Goal: Information Seeking & Learning: Learn about a topic

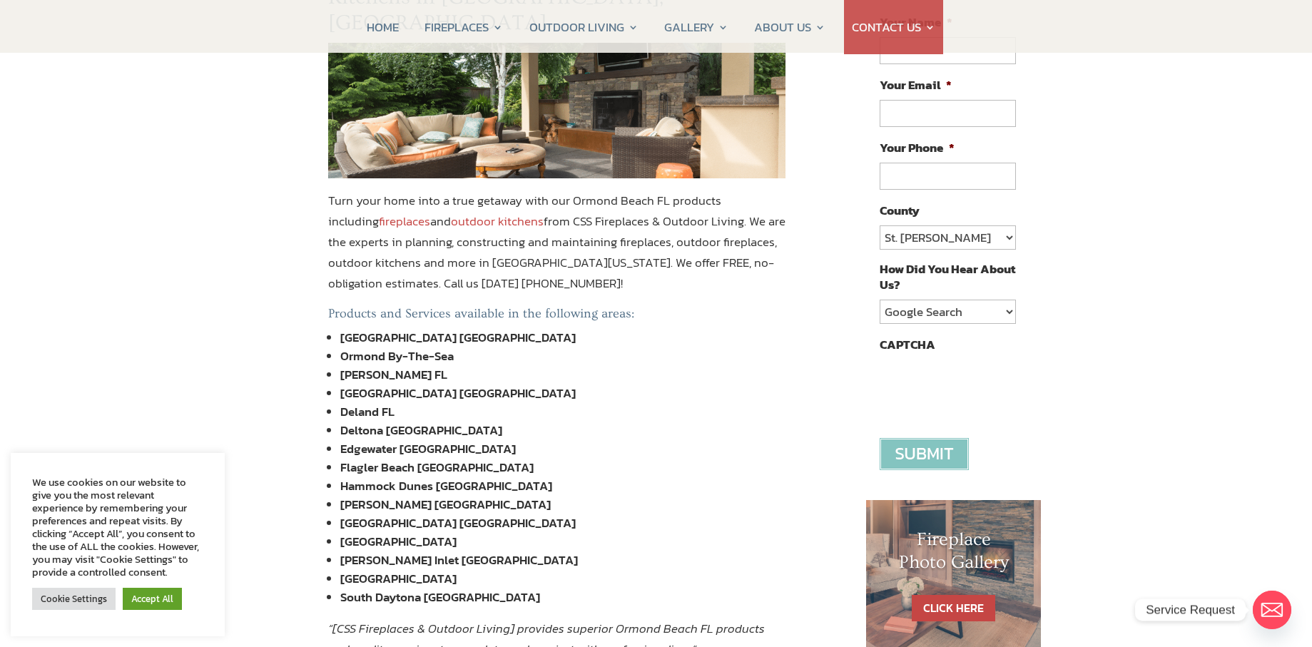
scroll to position [71, 0]
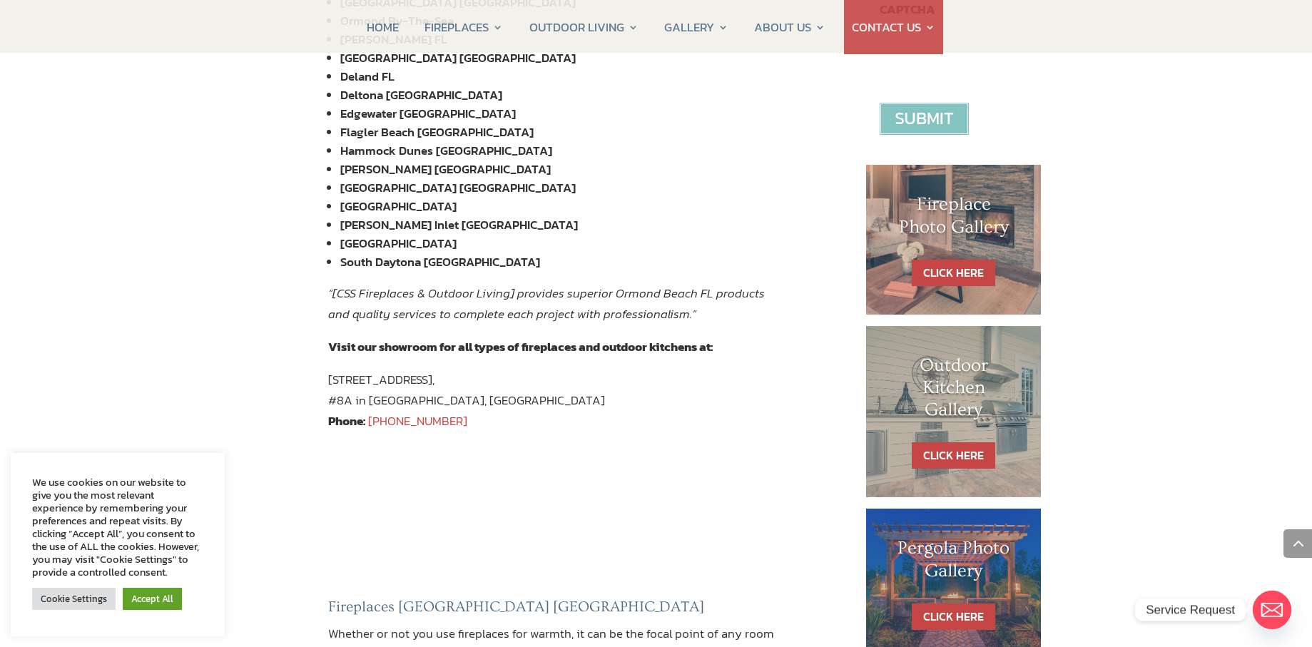
scroll to position [520, 0]
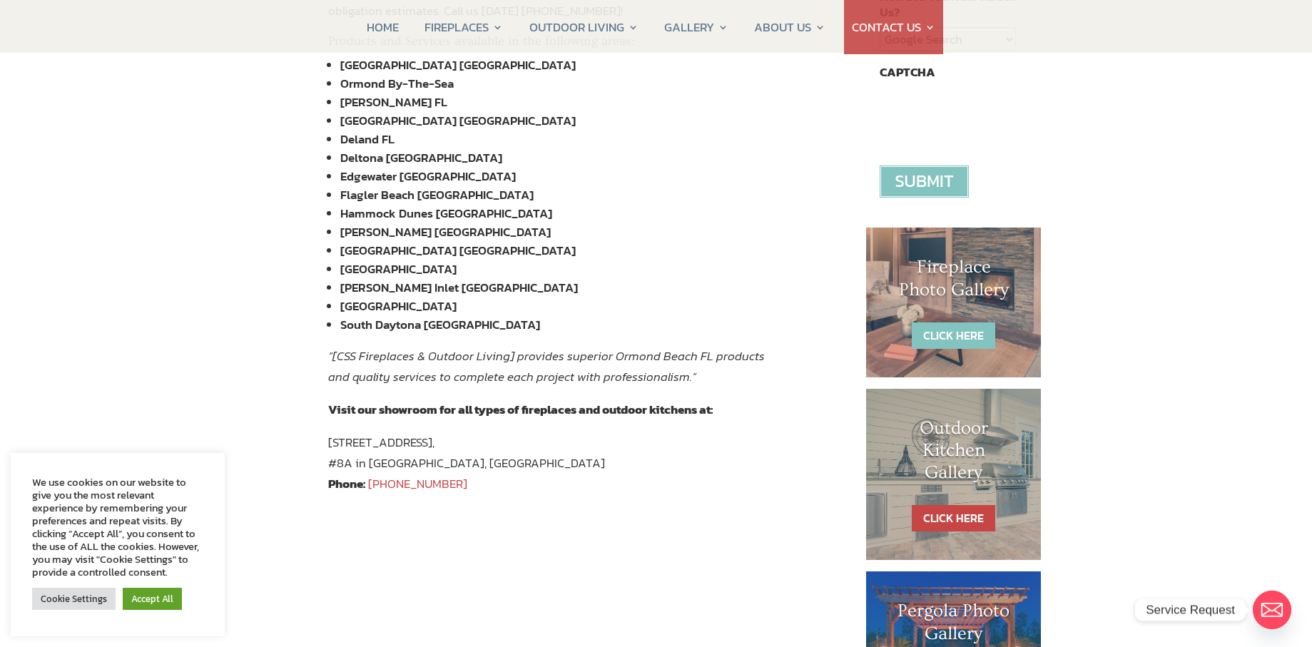
click at [965, 329] on link "CLICK HERE" at bounding box center [953, 336] width 83 height 26
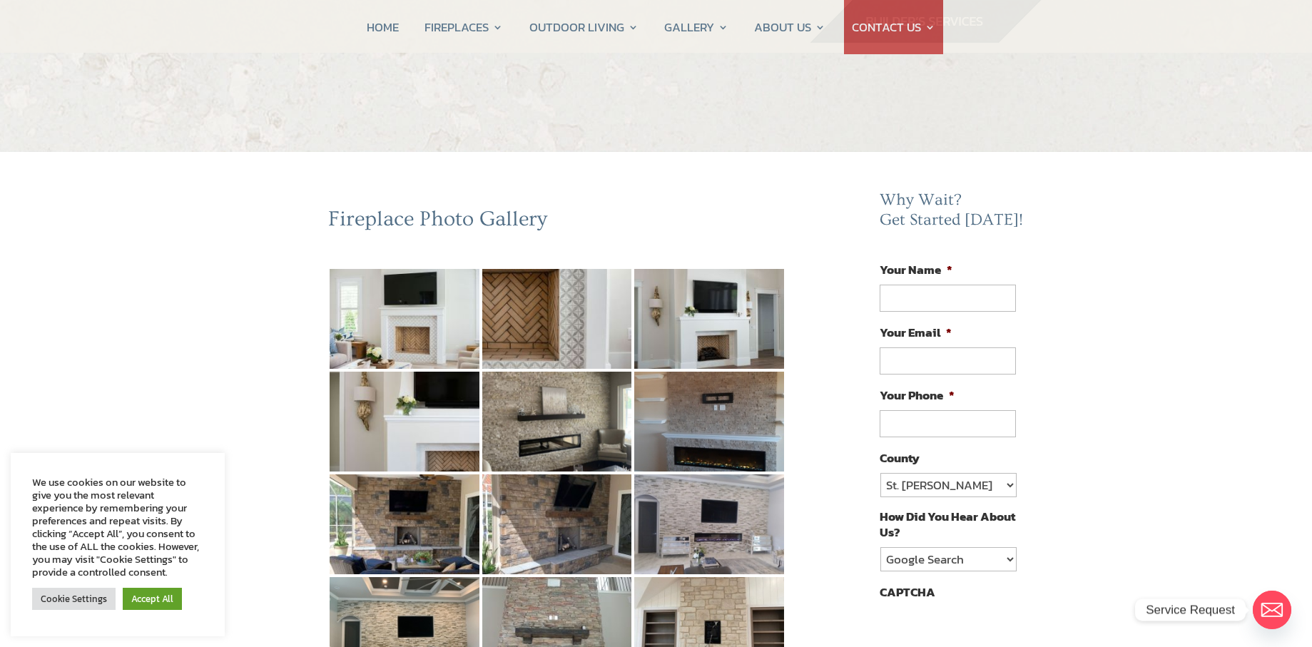
scroll to position [71, 0]
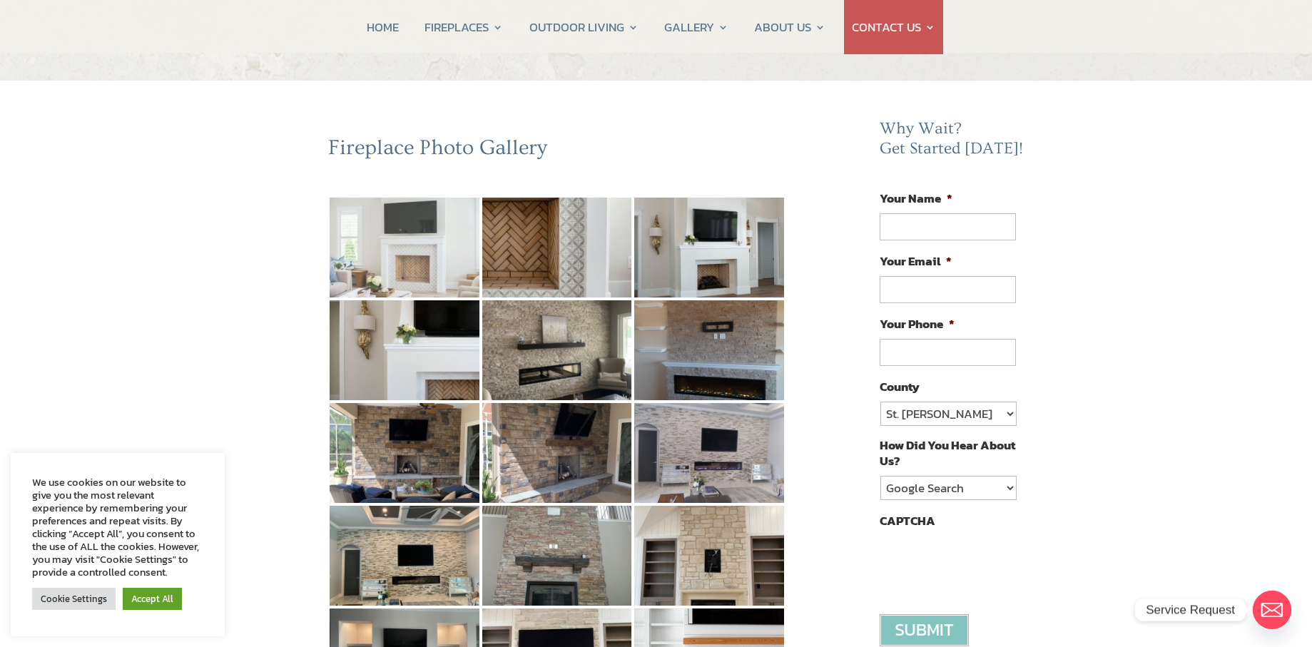
click at [433, 253] on img at bounding box center [405, 248] width 150 height 100
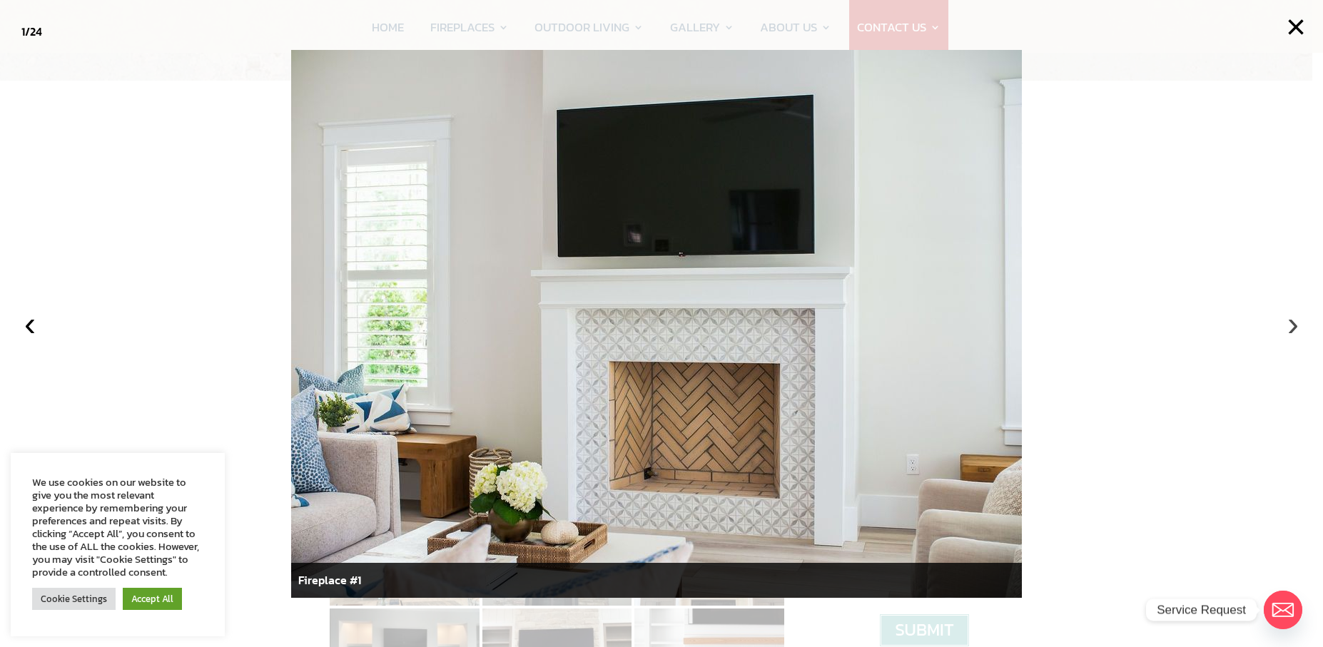
click at [1294, 325] on button "›" at bounding box center [1292, 323] width 31 height 31
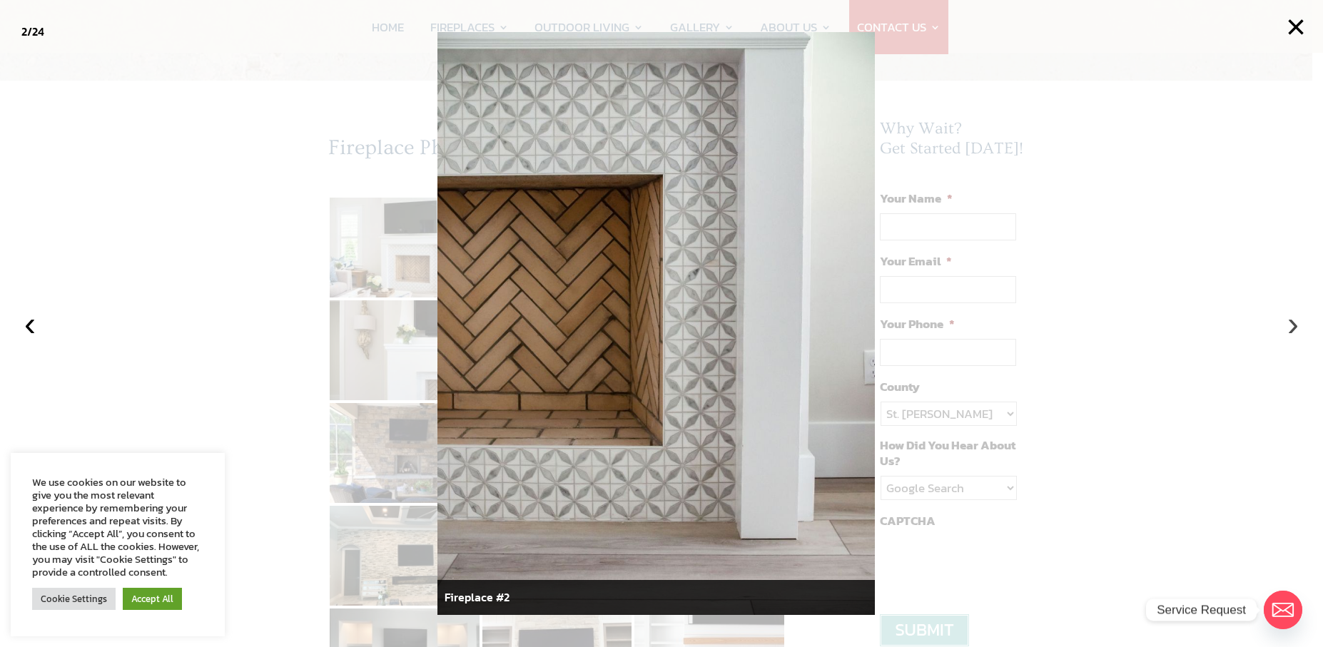
click at [1294, 325] on button "›" at bounding box center [1292, 323] width 31 height 31
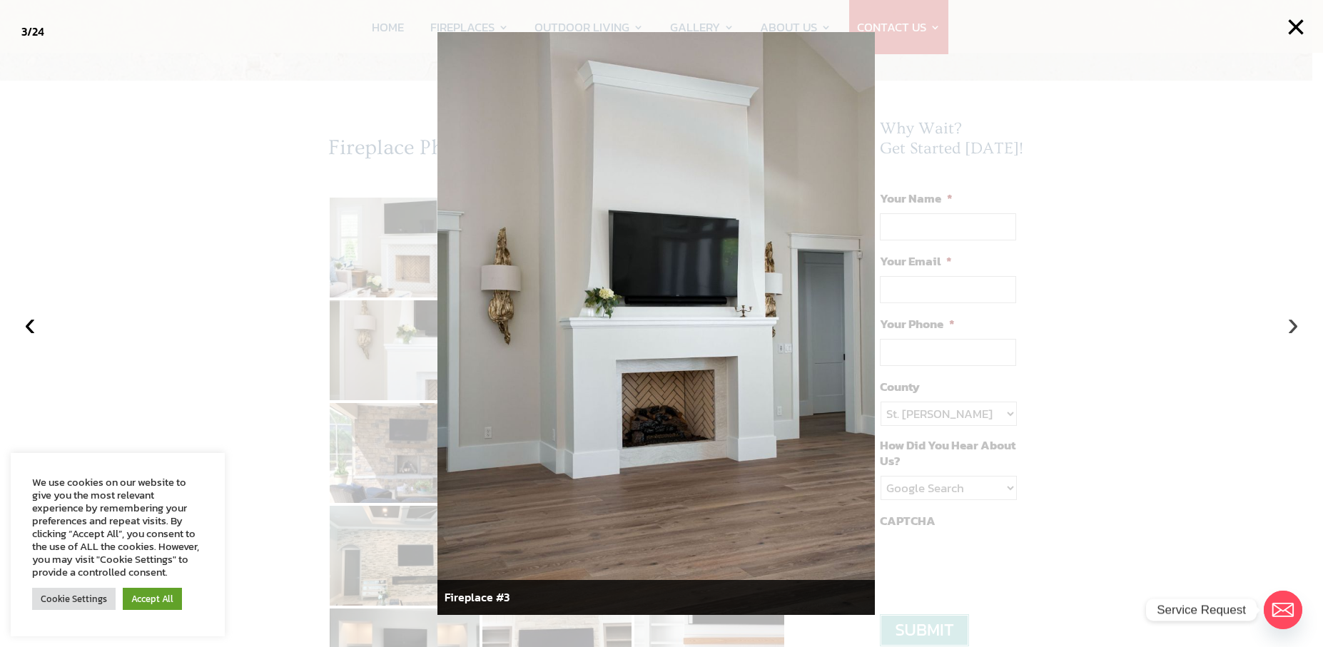
click at [1294, 325] on button "›" at bounding box center [1292, 323] width 31 height 31
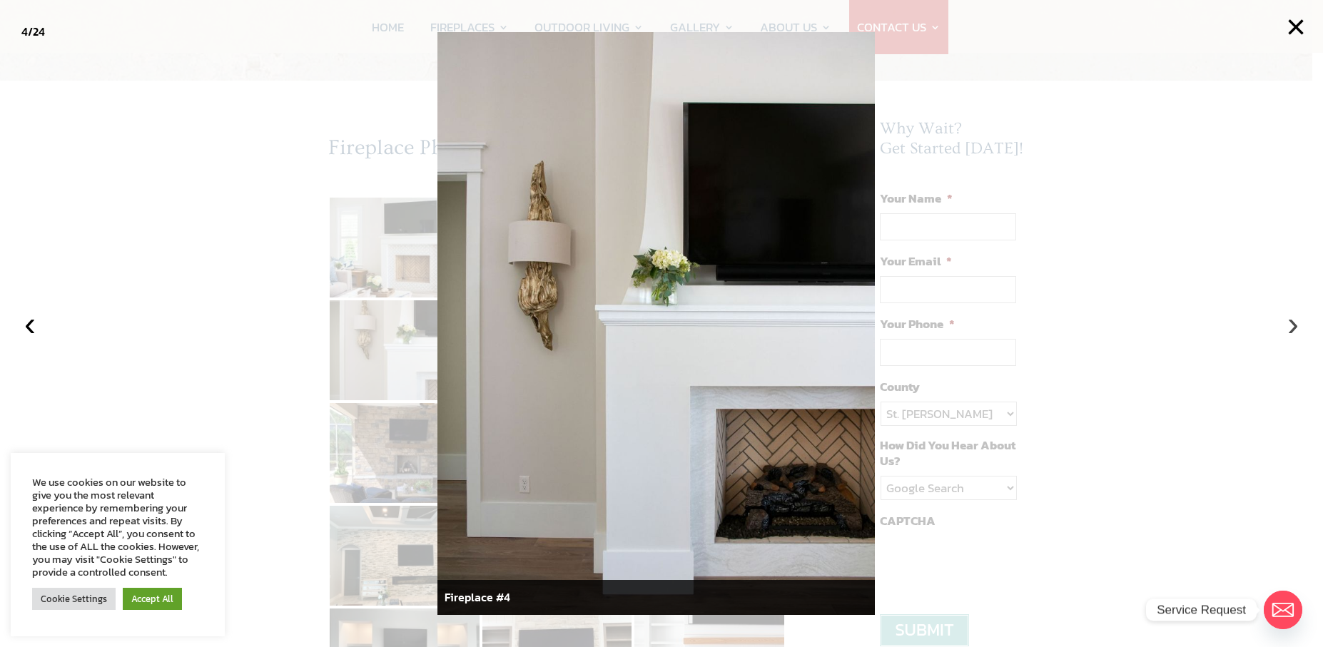
click at [1294, 325] on button "›" at bounding box center [1292, 323] width 31 height 31
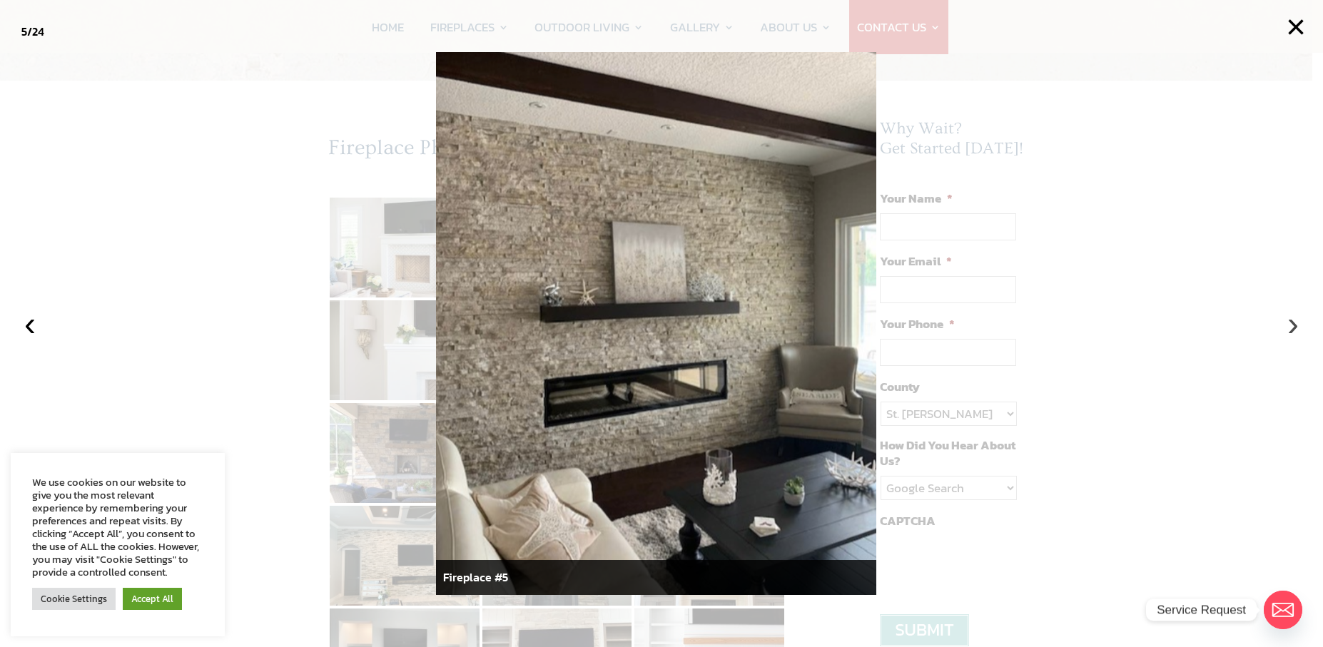
click at [1294, 325] on button "›" at bounding box center [1292, 323] width 31 height 31
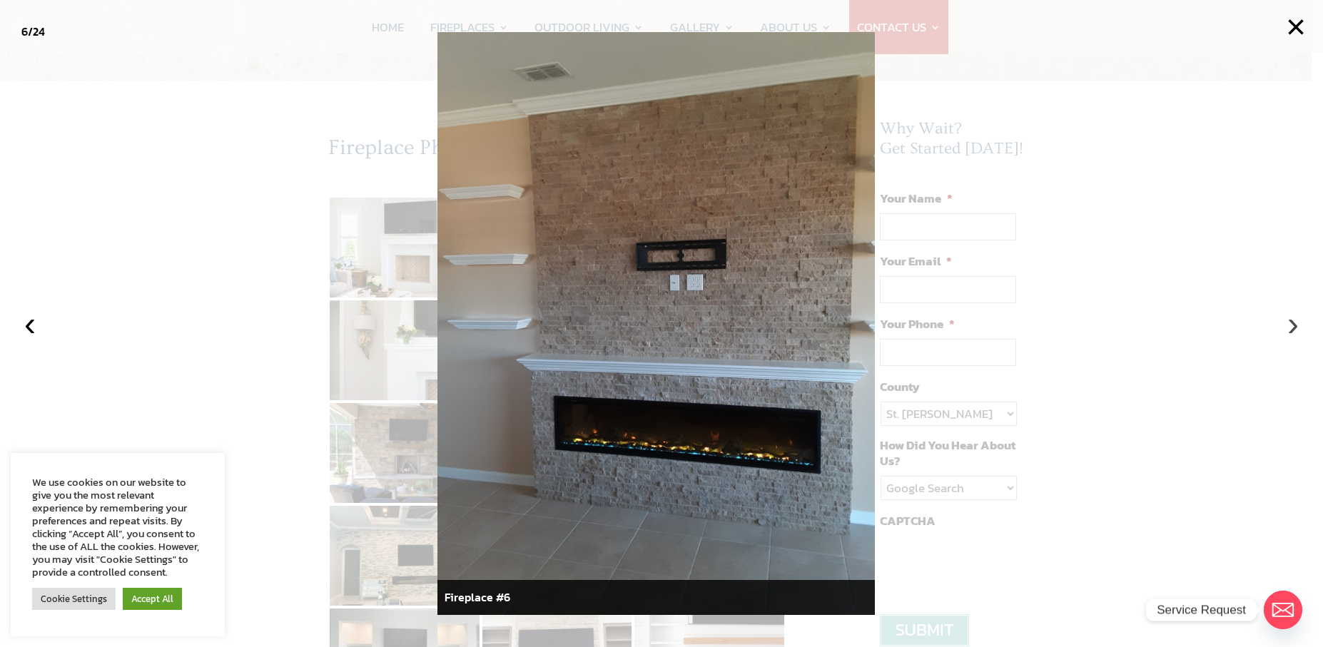
click at [1294, 325] on button "›" at bounding box center [1292, 323] width 31 height 31
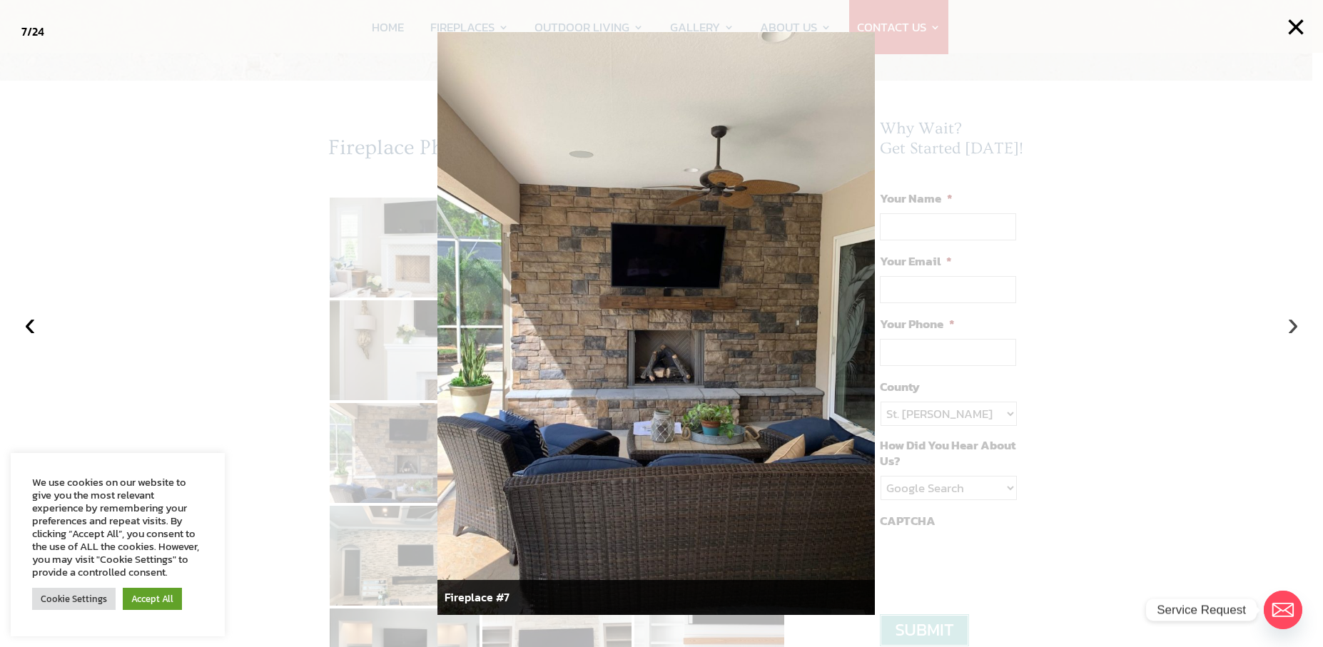
click at [1294, 325] on button "›" at bounding box center [1292, 323] width 31 height 31
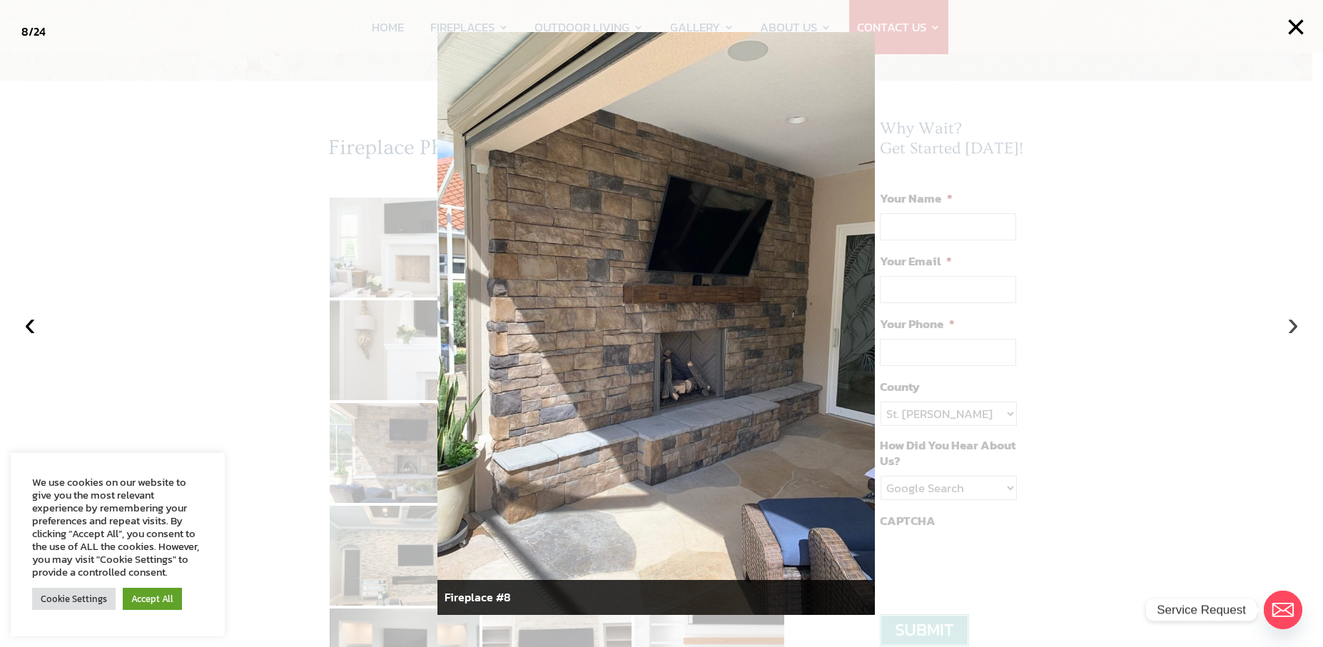
click at [1294, 325] on button "›" at bounding box center [1292, 323] width 31 height 31
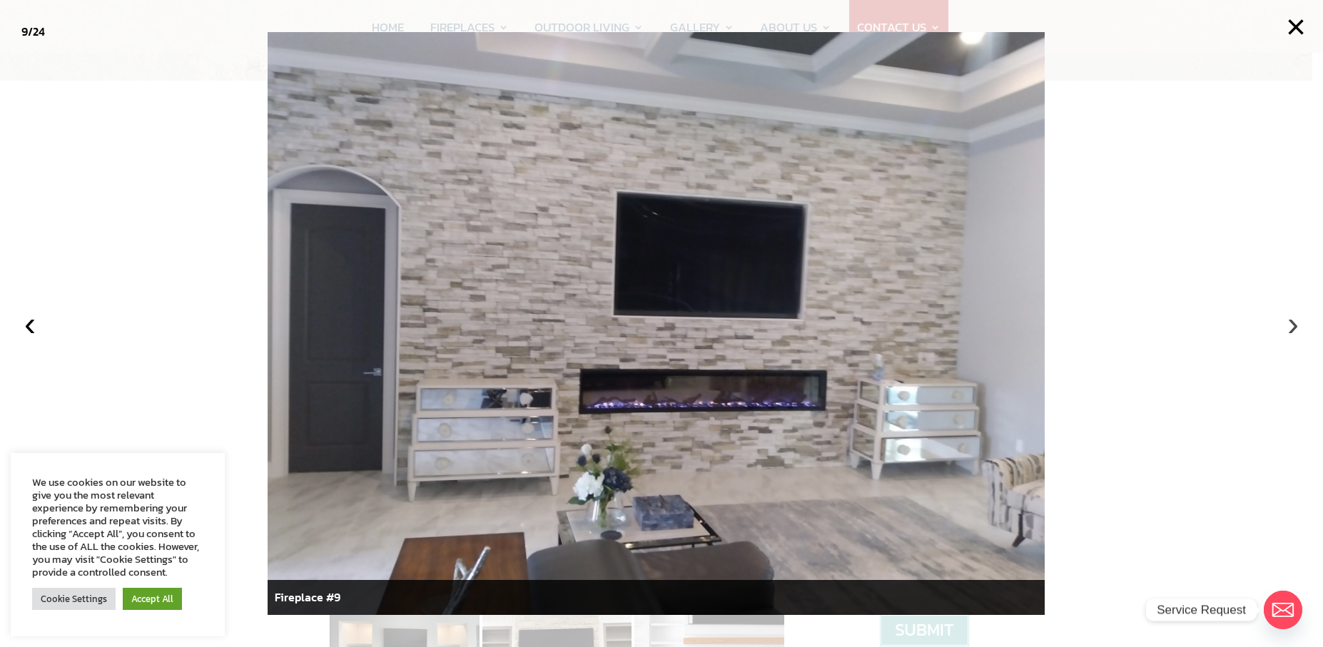
click at [1294, 325] on button "›" at bounding box center [1292, 323] width 31 height 31
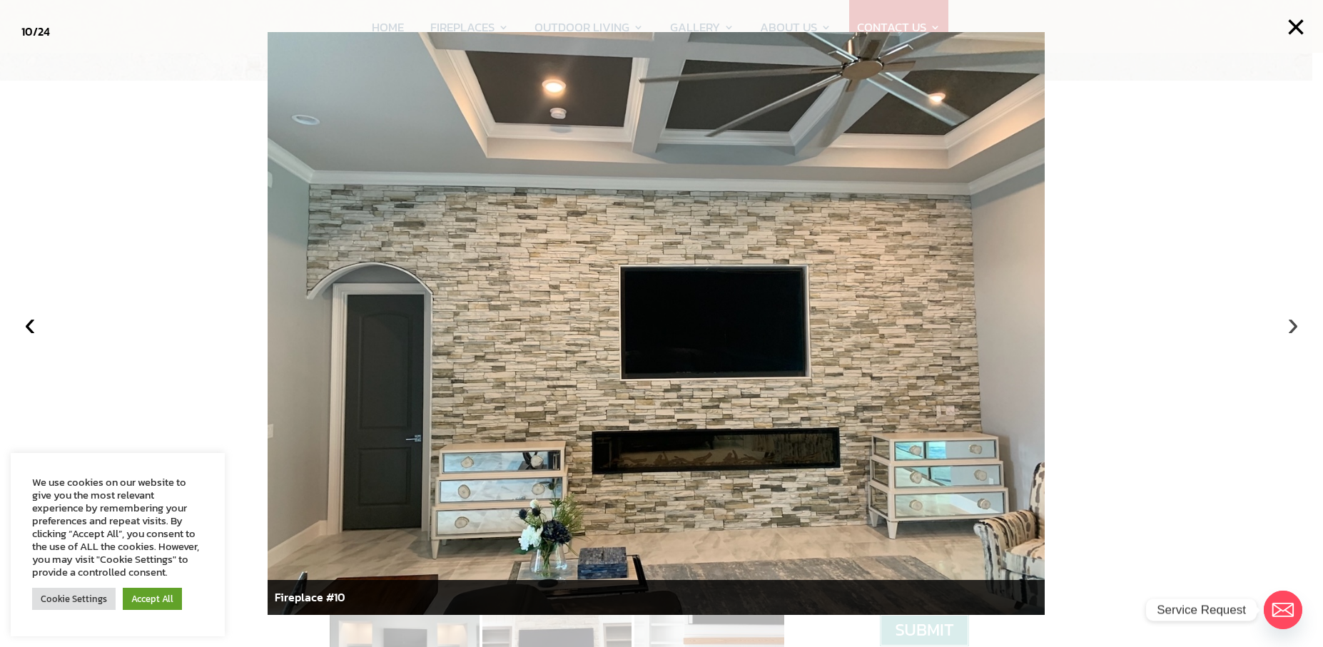
click at [1294, 325] on button "›" at bounding box center [1292, 323] width 31 height 31
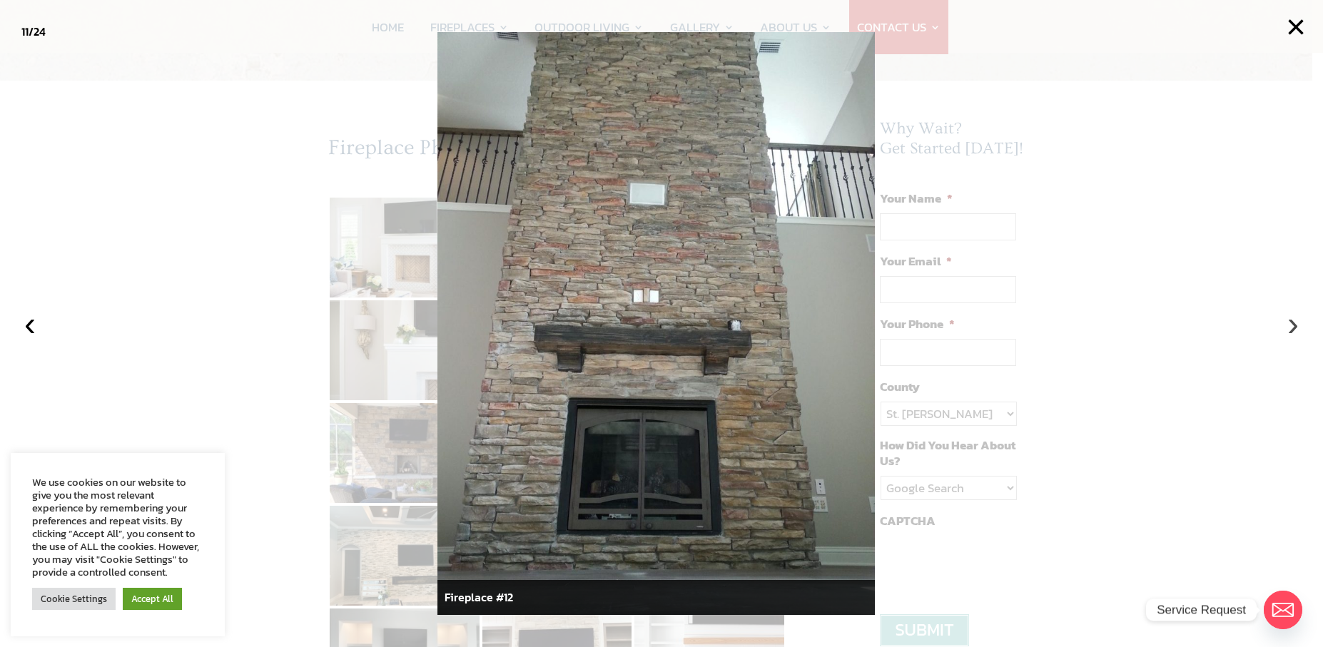
click at [1294, 325] on button "›" at bounding box center [1292, 323] width 31 height 31
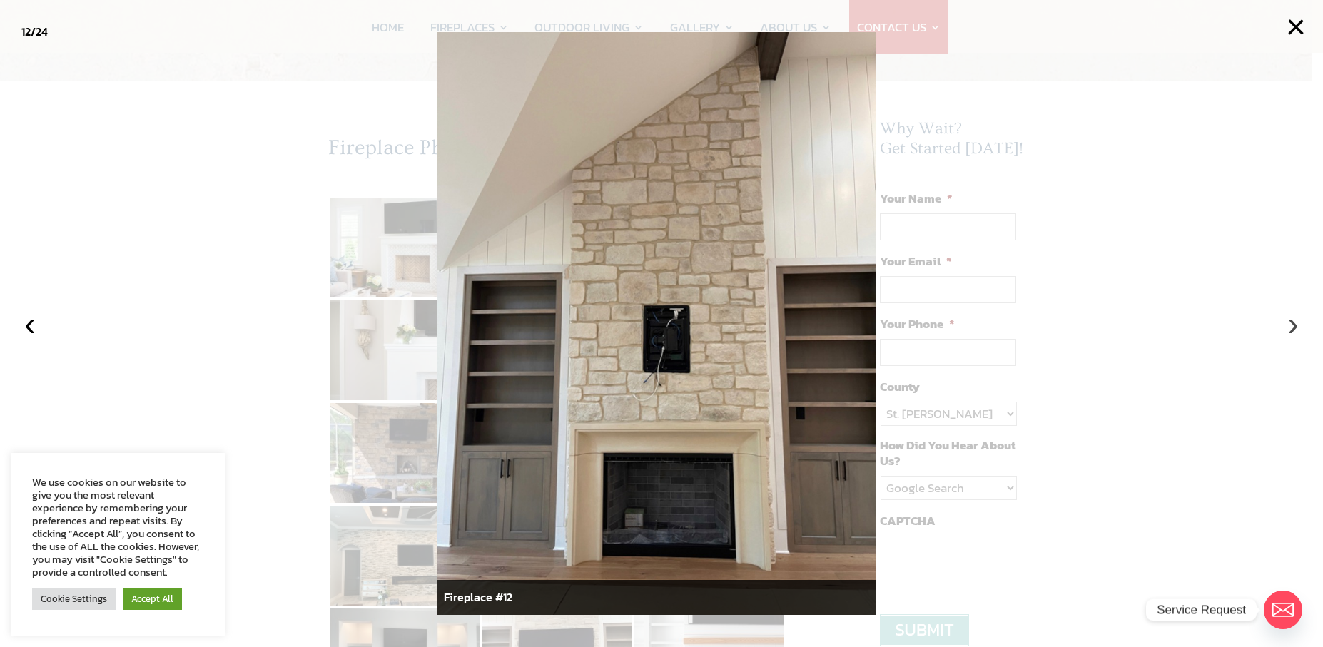
click at [1294, 323] on button "›" at bounding box center [1292, 323] width 31 height 31
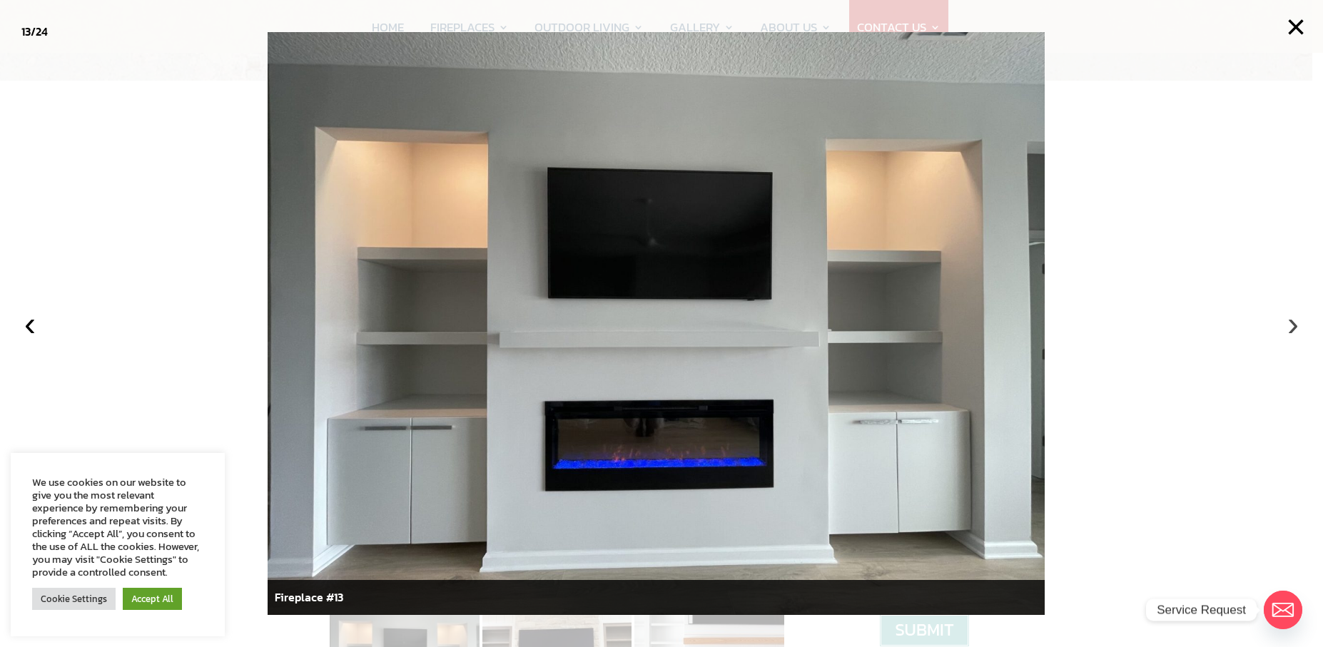
click at [1294, 330] on button "›" at bounding box center [1292, 323] width 31 height 31
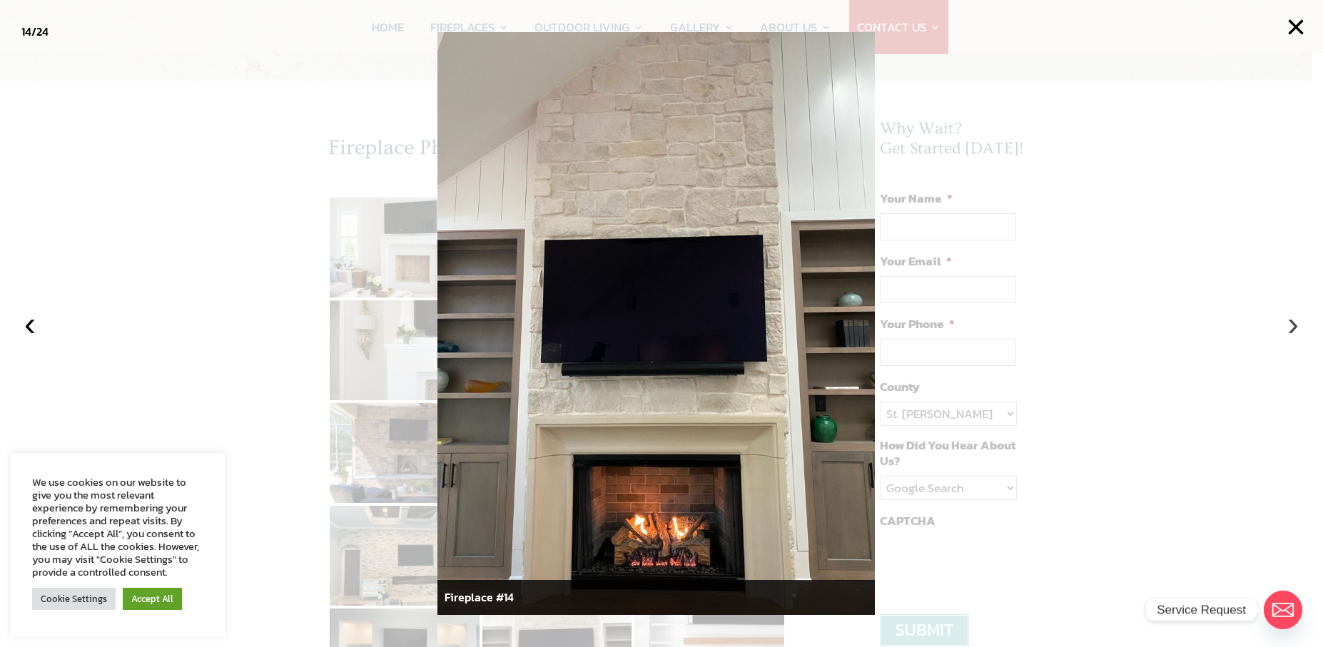
click at [1294, 330] on button "›" at bounding box center [1292, 323] width 31 height 31
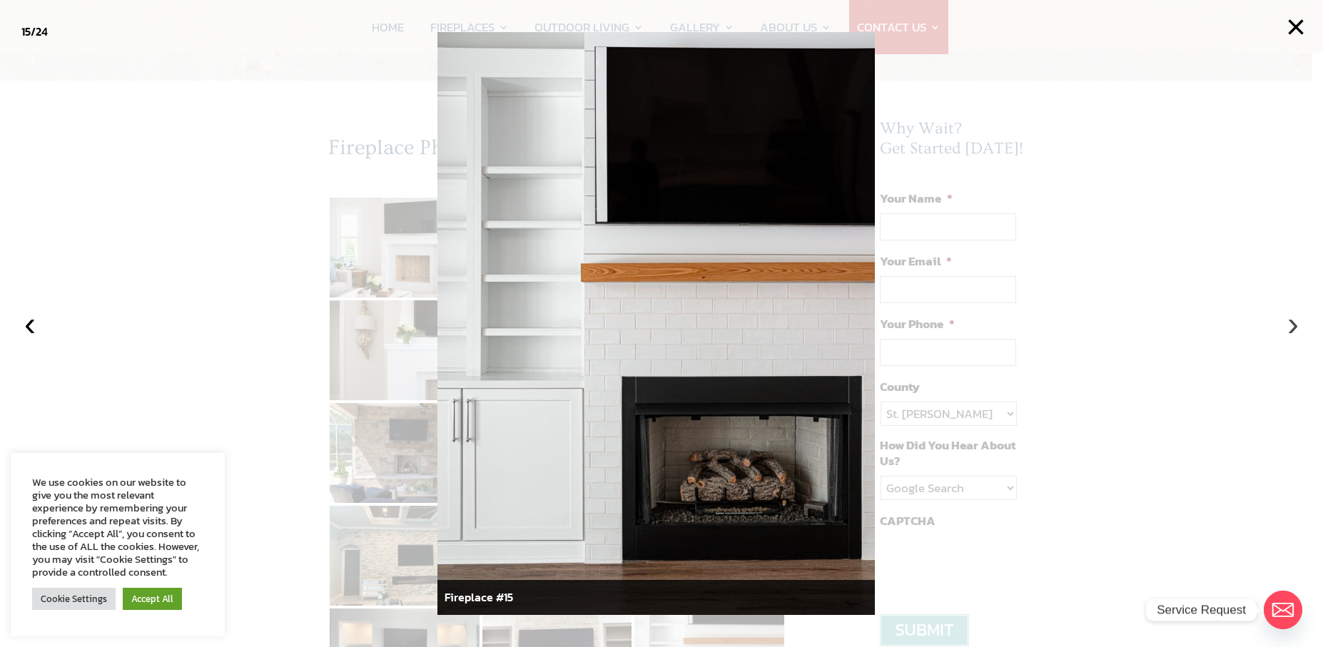
click at [1294, 330] on button "›" at bounding box center [1292, 323] width 31 height 31
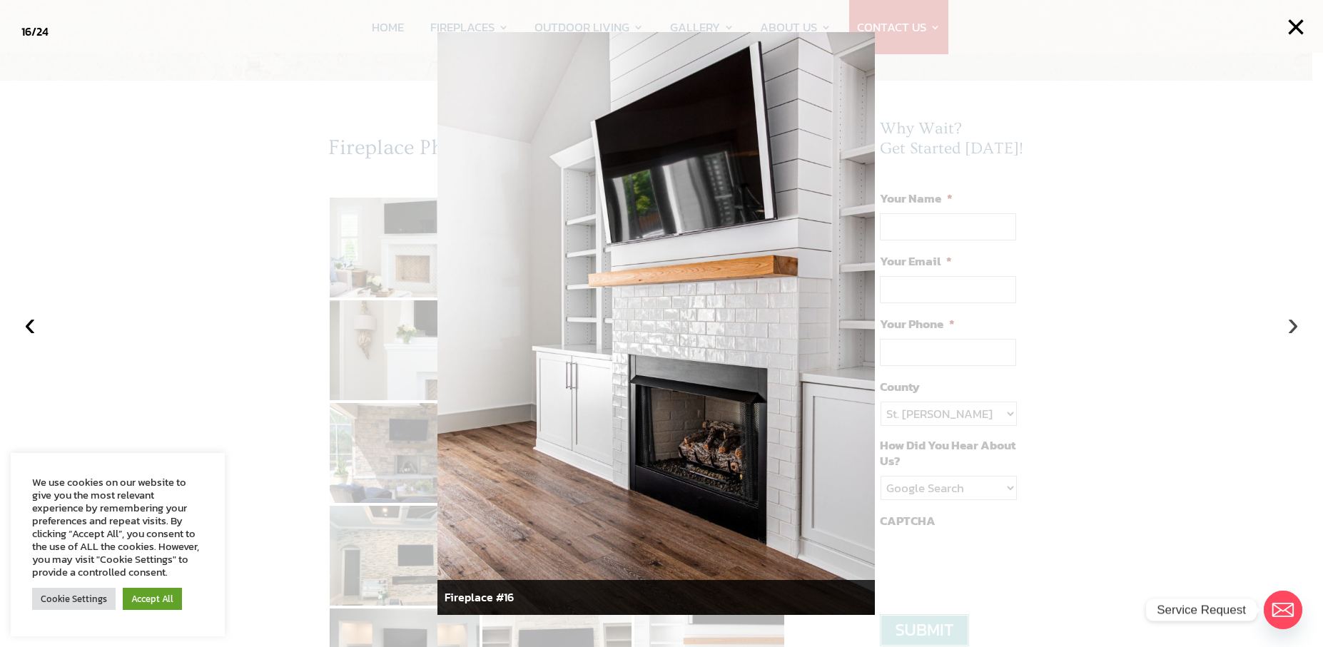
click at [1294, 330] on button "›" at bounding box center [1292, 323] width 31 height 31
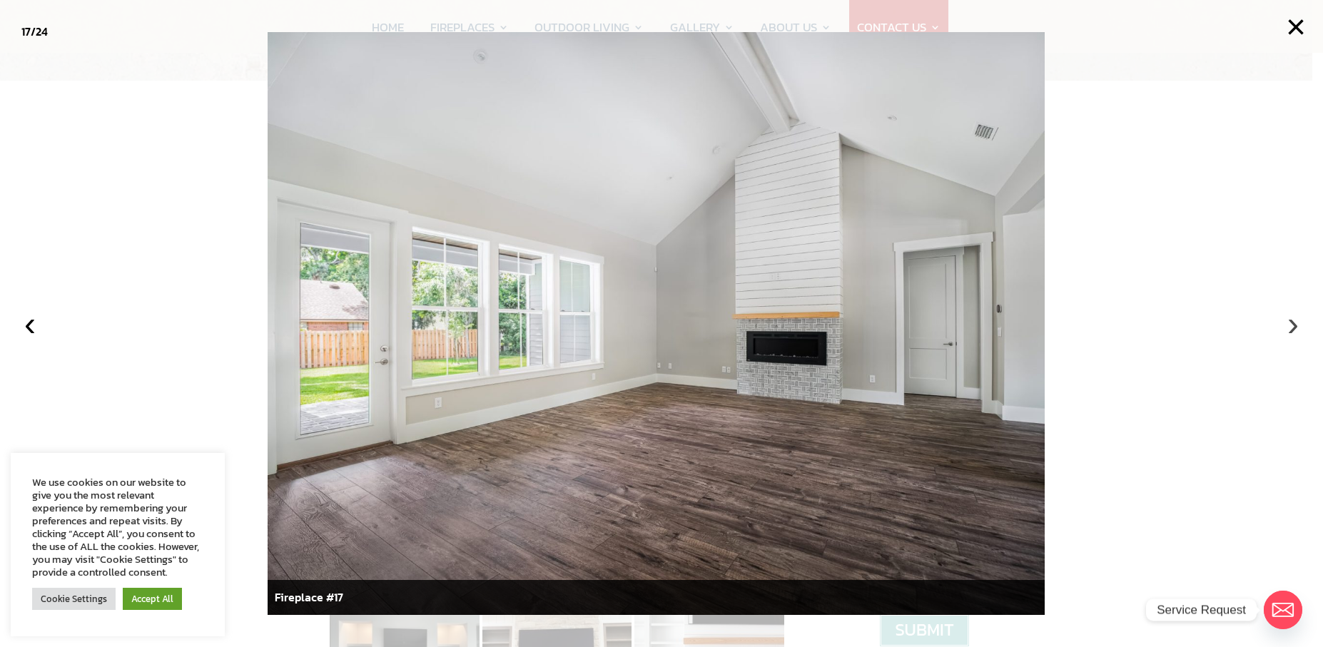
click at [1294, 330] on button "›" at bounding box center [1292, 323] width 31 height 31
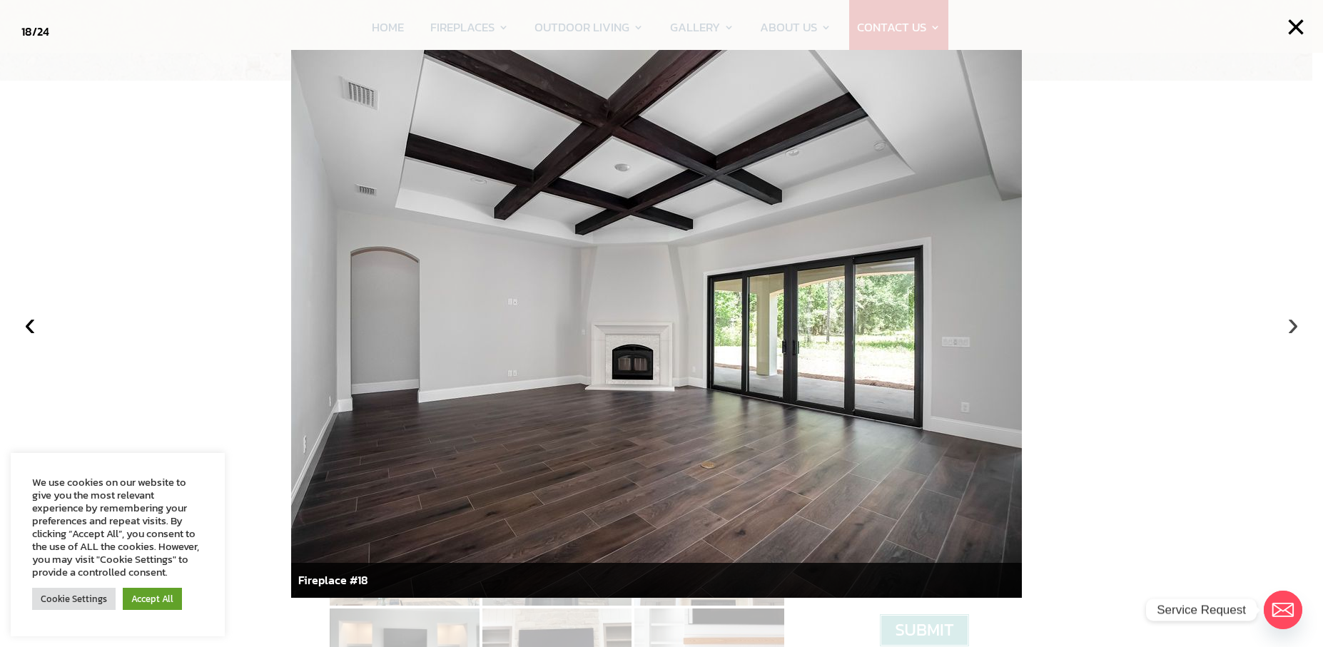
click at [1294, 330] on button "›" at bounding box center [1292, 323] width 31 height 31
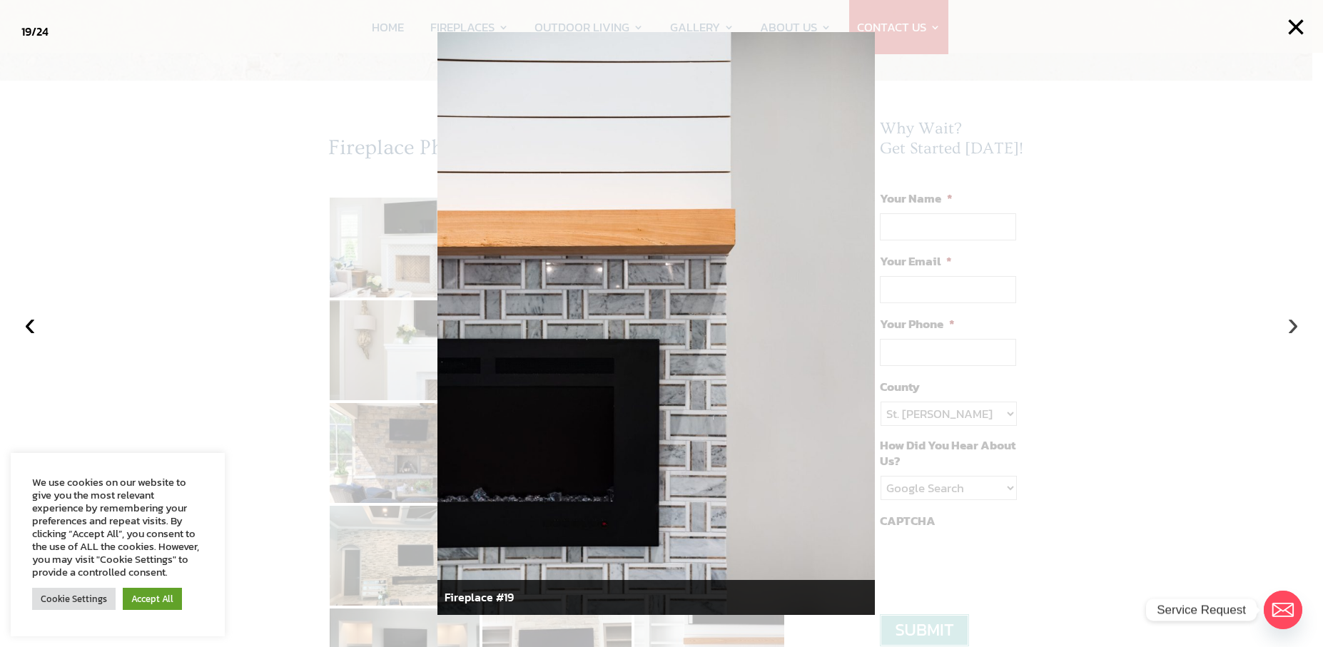
click at [1294, 330] on button "›" at bounding box center [1292, 323] width 31 height 31
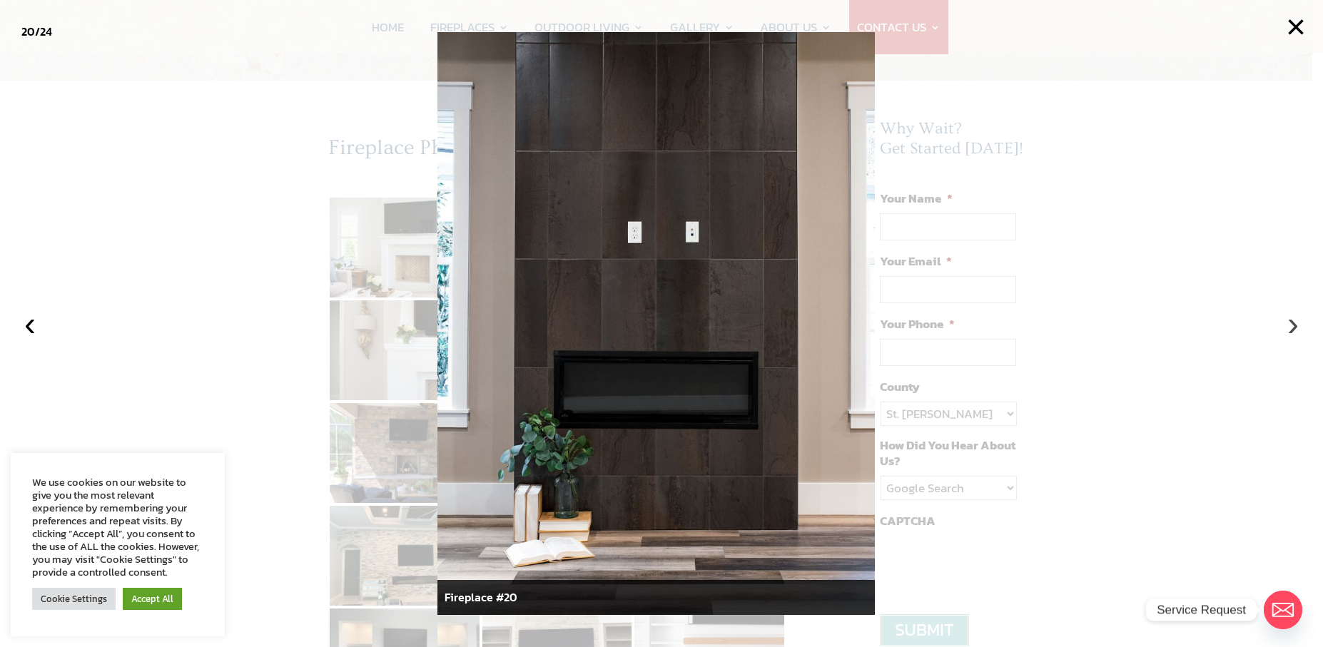
click at [1294, 330] on button "›" at bounding box center [1292, 323] width 31 height 31
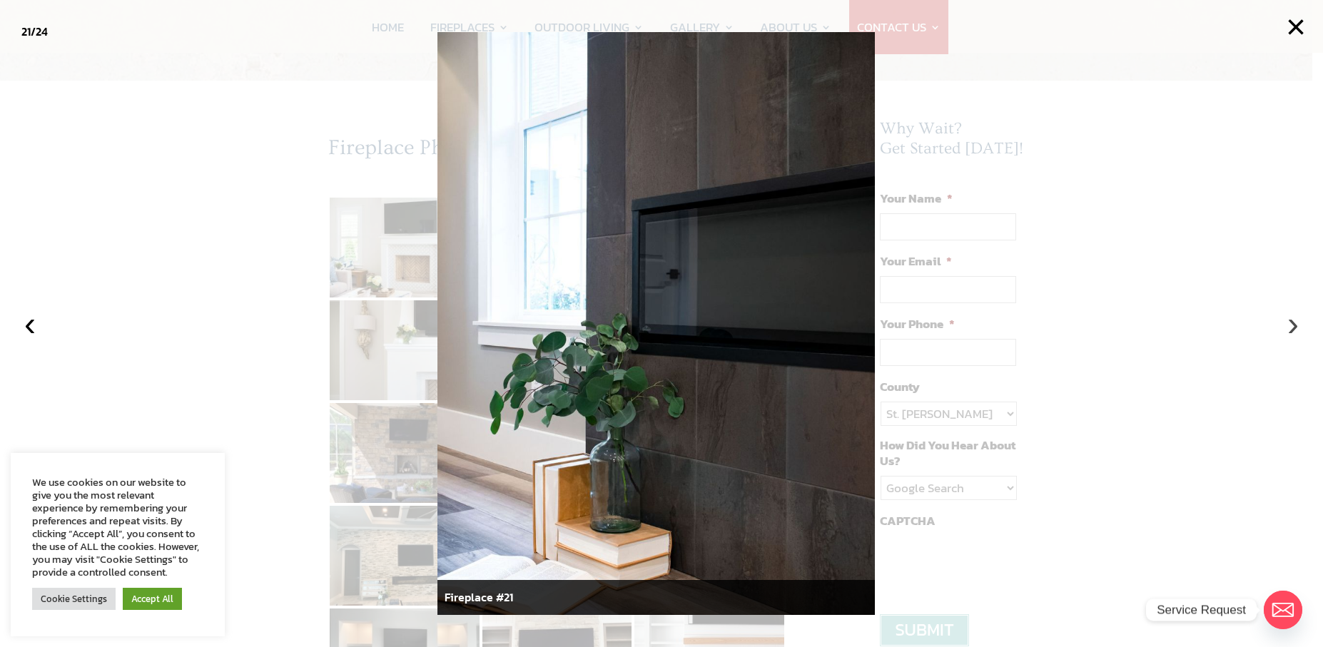
click at [1293, 329] on button "›" at bounding box center [1292, 323] width 31 height 31
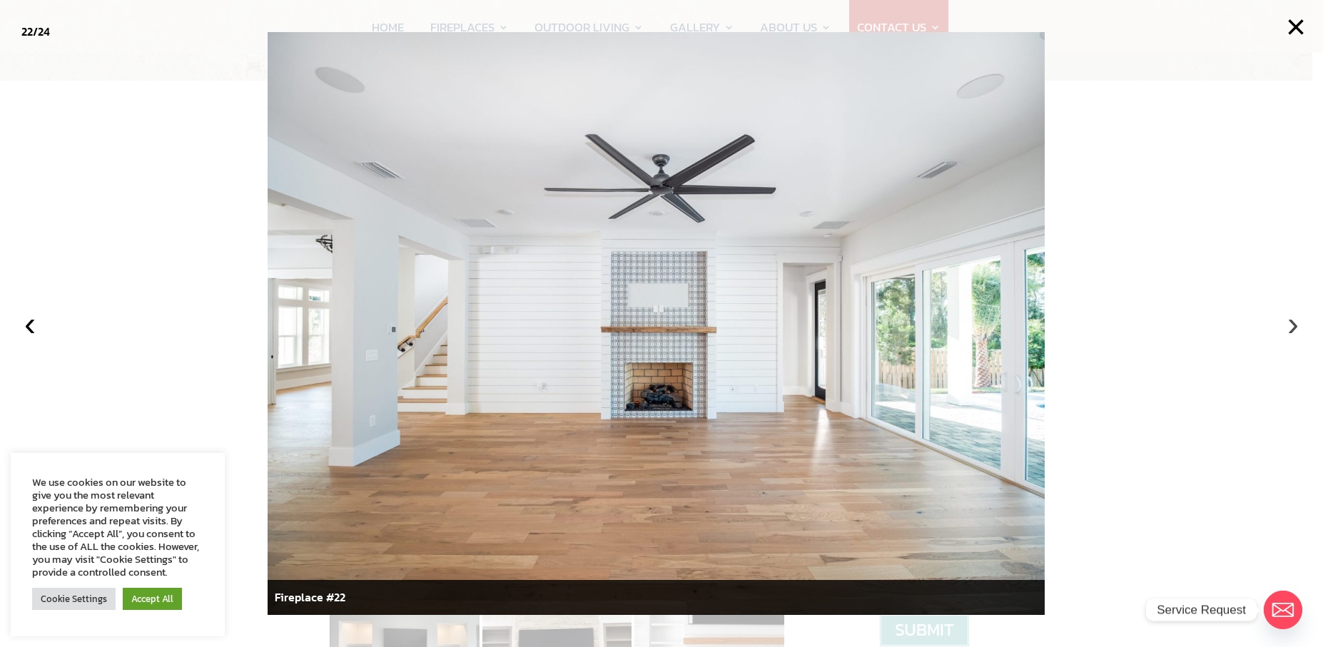
click at [1292, 328] on button "›" at bounding box center [1292, 323] width 31 height 31
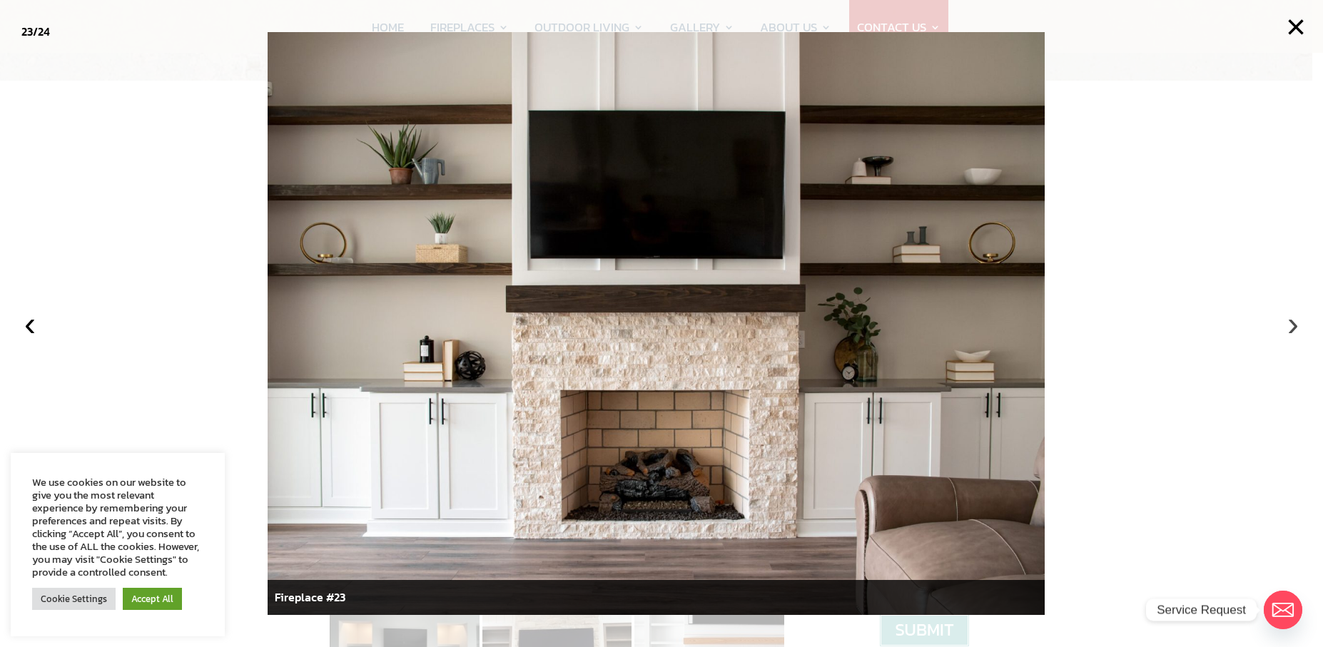
click at [1291, 328] on button "›" at bounding box center [1292, 323] width 31 height 31
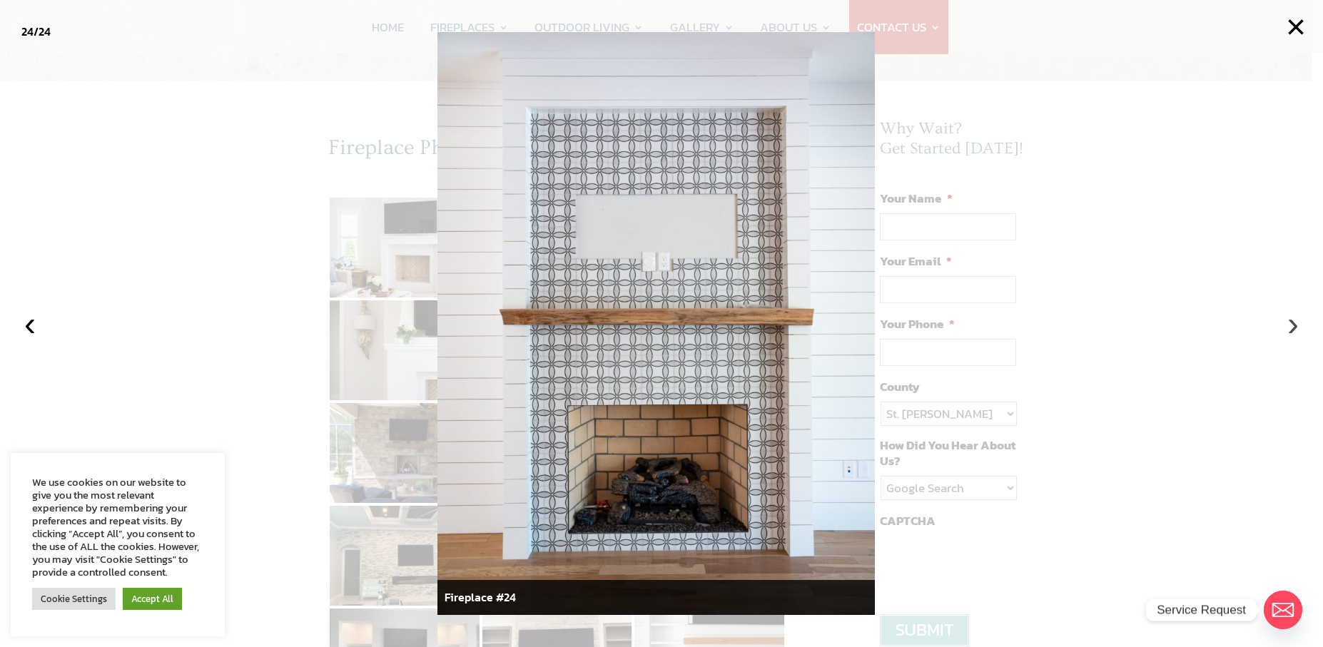
click at [1291, 328] on button "›" at bounding box center [1292, 323] width 31 height 31
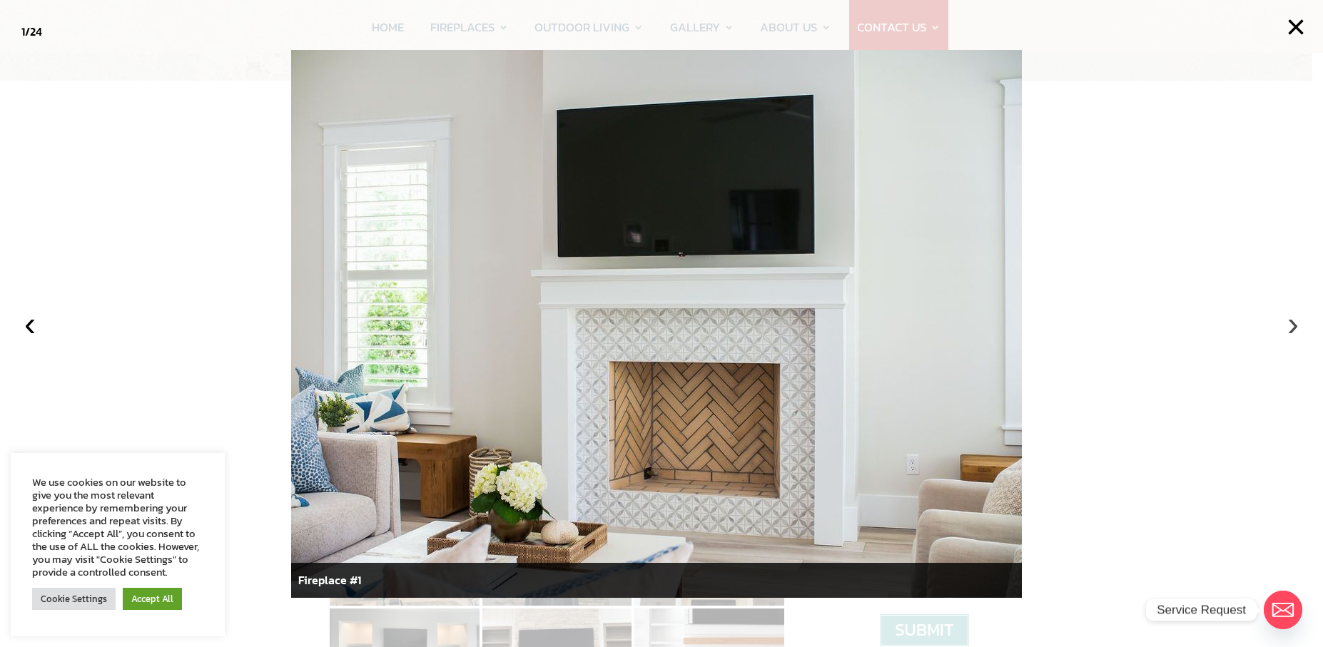
click at [1291, 328] on button "›" at bounding box center [1292, 323] width 31 height 31
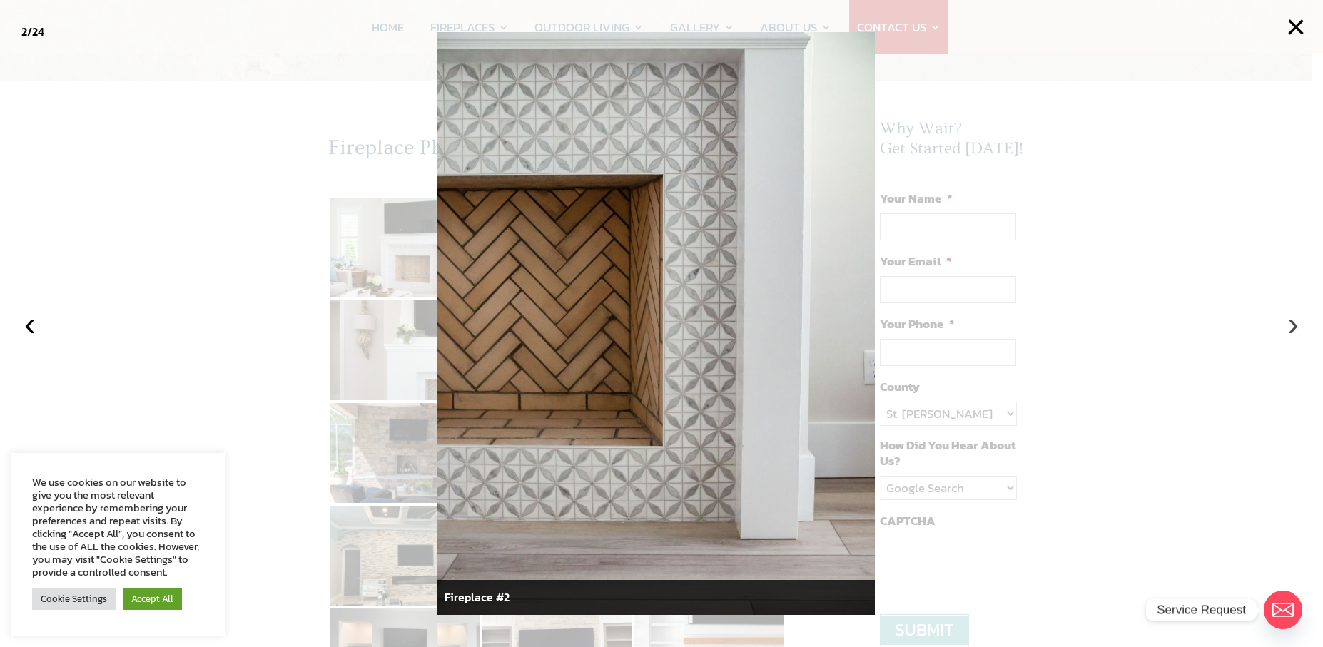
click at [1291, 328] on button "›" at bounding box center [1292, 323] width 31 height 31
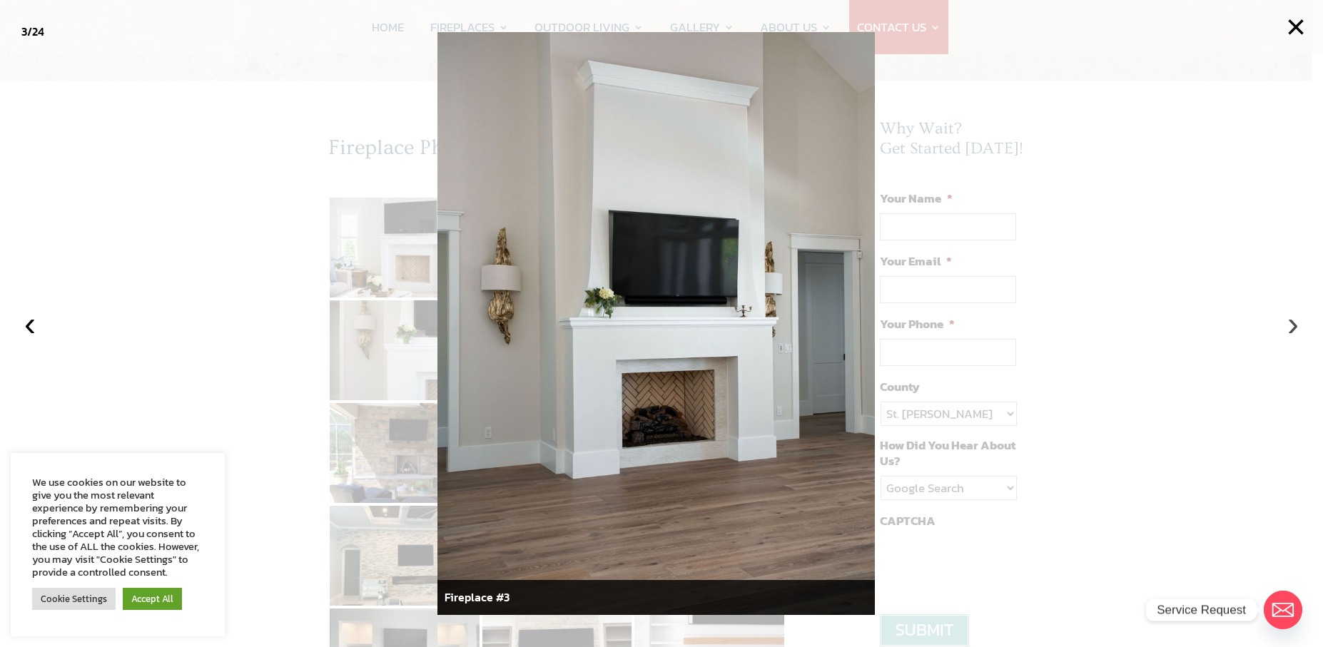
click at [1291, 328] on button "›" at bounding box center [1292, 323] width 31 height 31
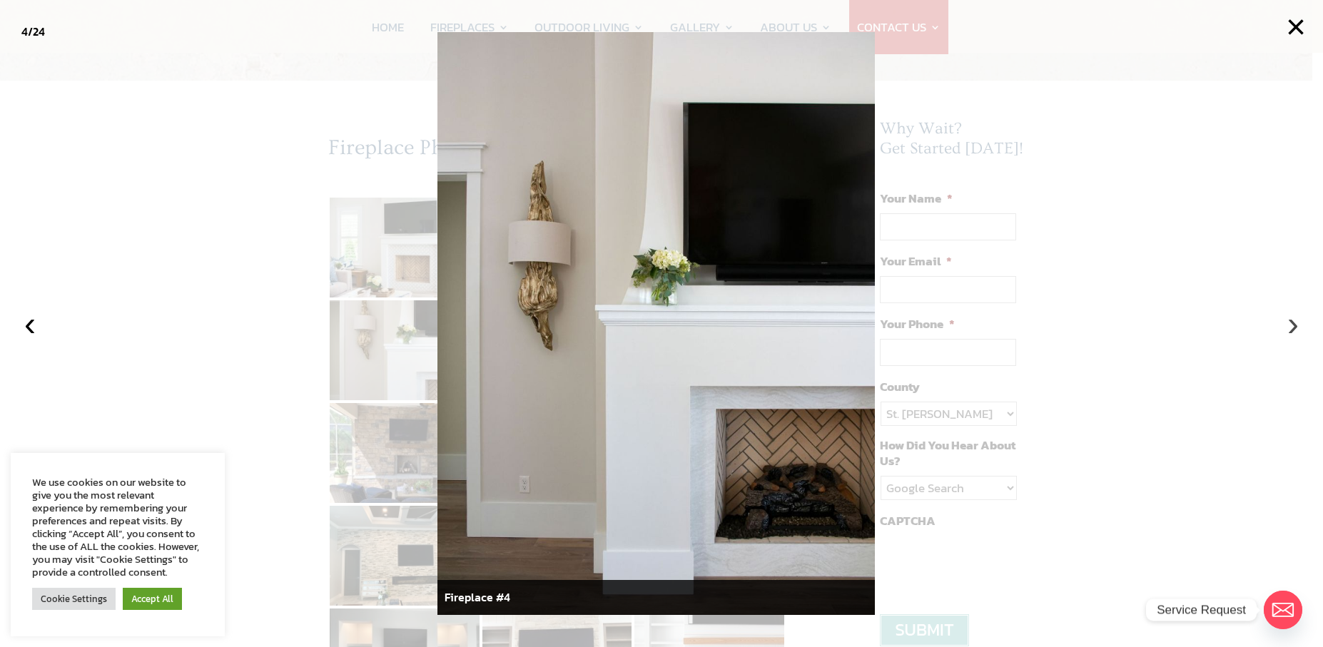
click at [1291, 328] on button "›" at bounding box center [1292, 323] width 31 height 31
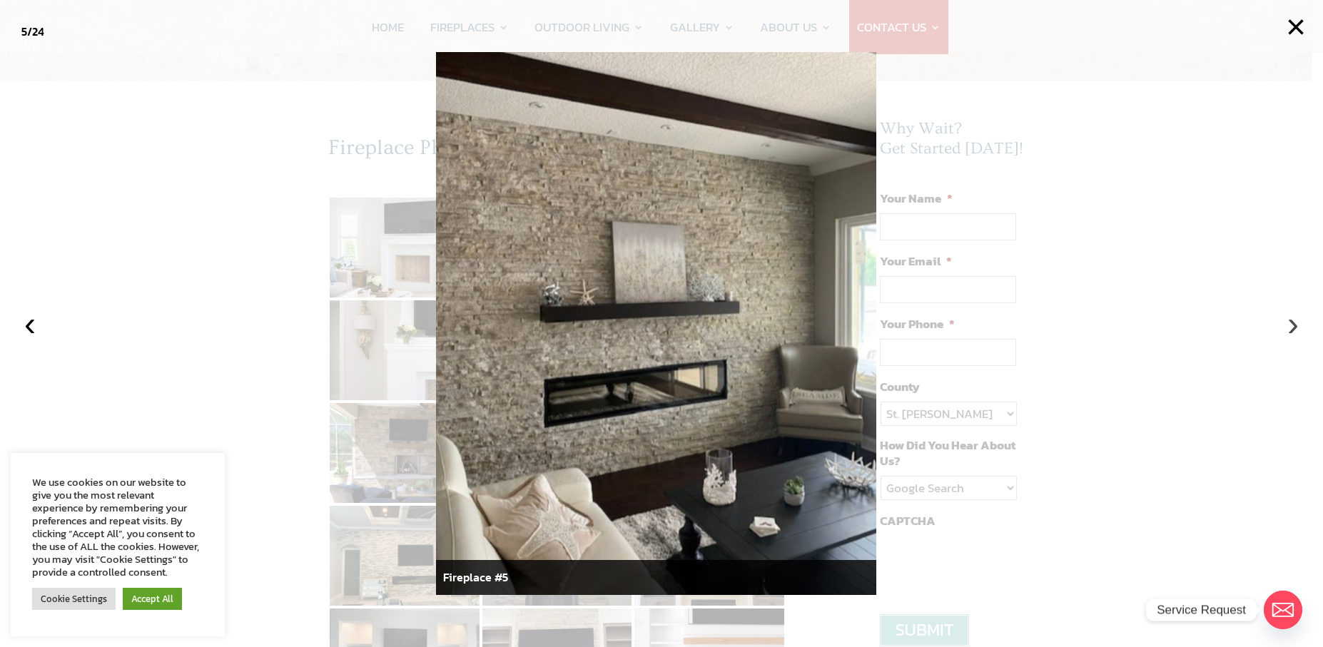
click at [1290, 328] on button "›" at bounding box center [1292, 323] width 31 height 31
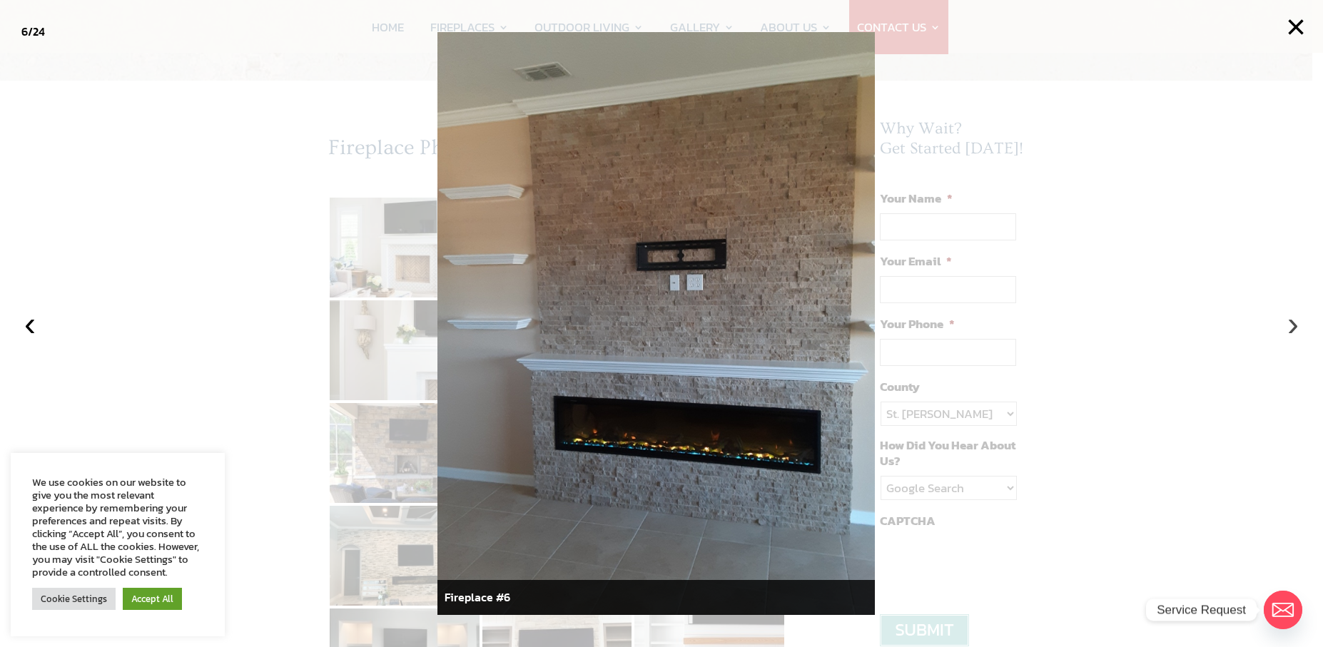
click at [1290, 328] on button "›" at bounding box center [1292, 323] width 31 height 31
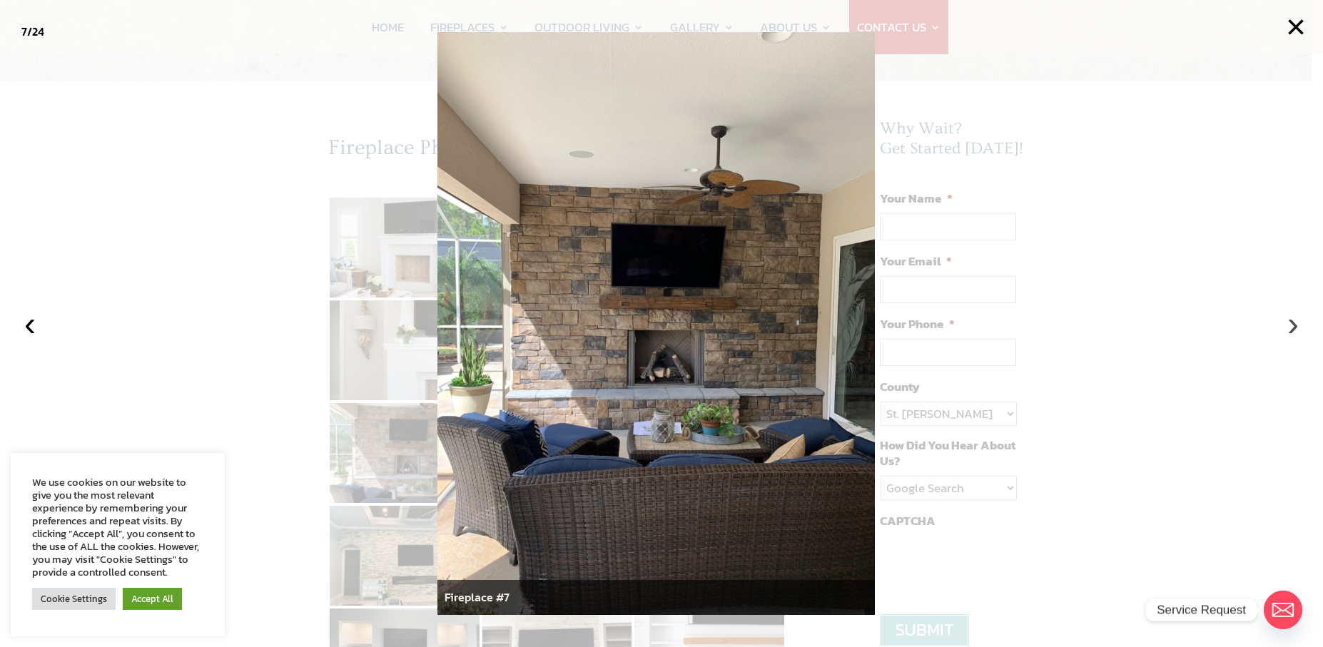
click at [1290, 328] on button "›" at bounding box center [1292, 323] width 31 height 31
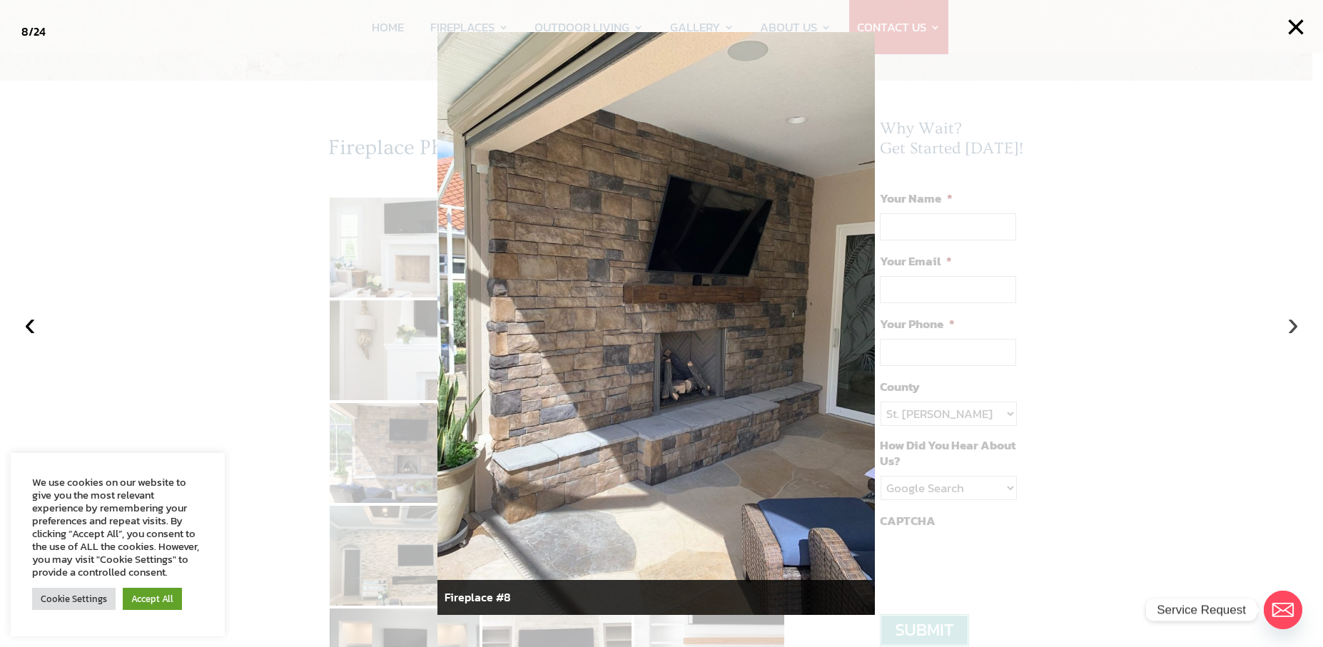
click at [1290, 328] on button "›" at bounding box center [1292, 323] width 31 height 31
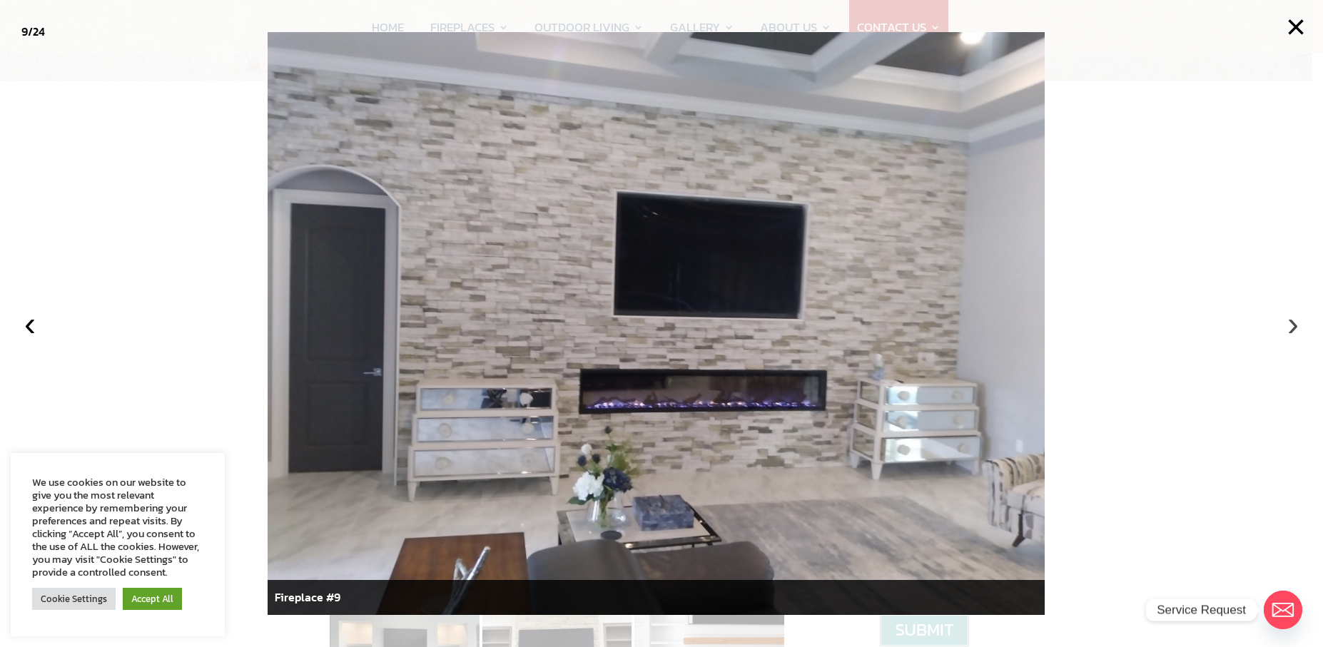
click at [1287, 327] on button "›" at bounding box center [1292, 323] width 31 height 31
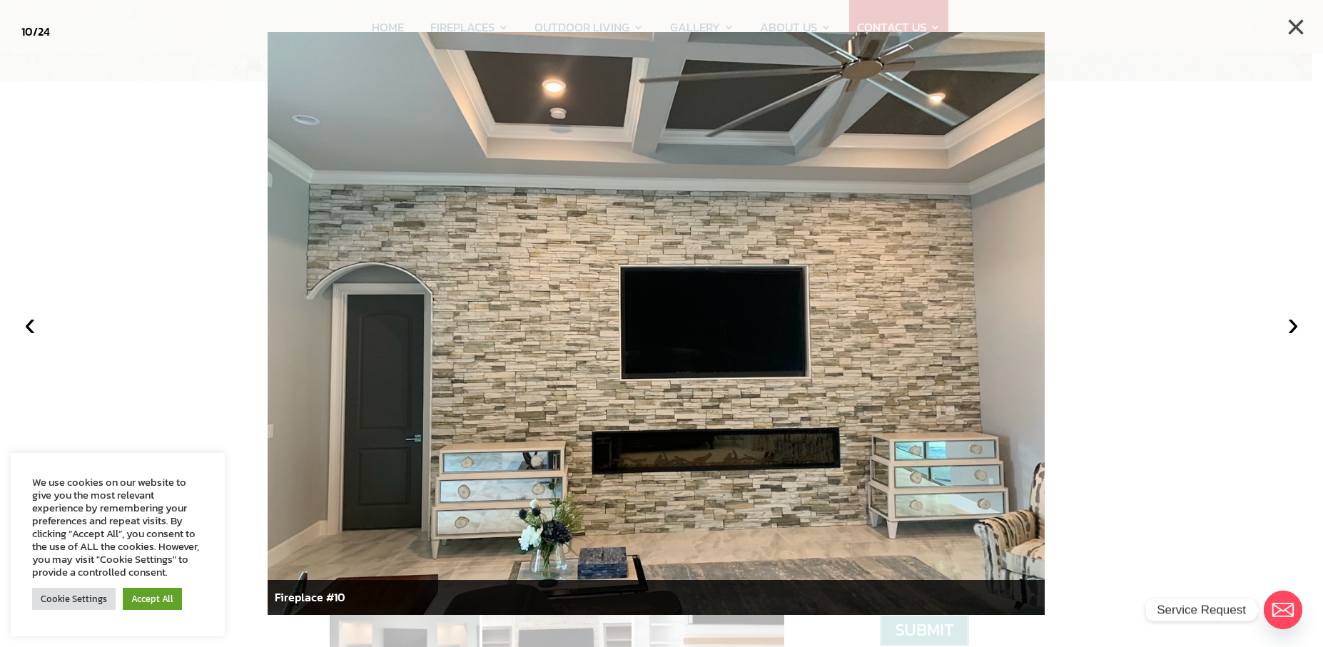
click at [1293, 24] on button "×" at bounding box center [1295, 26] width 31 height 31
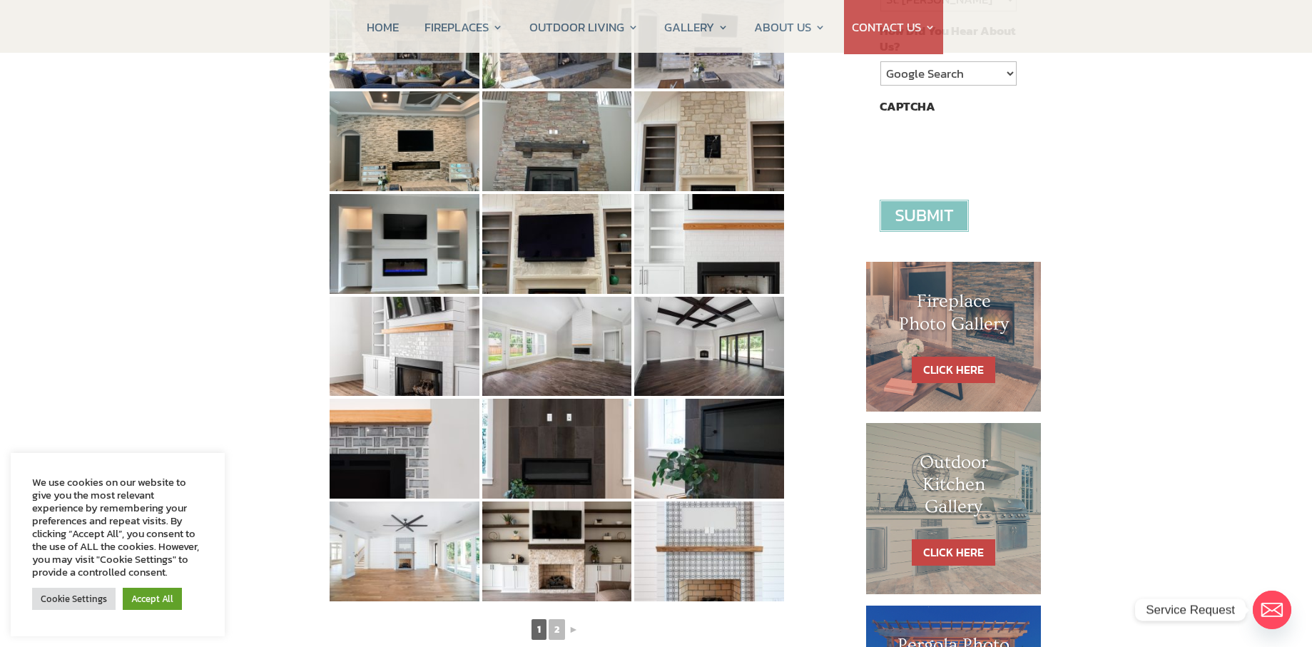
scroll to position [571, 0]
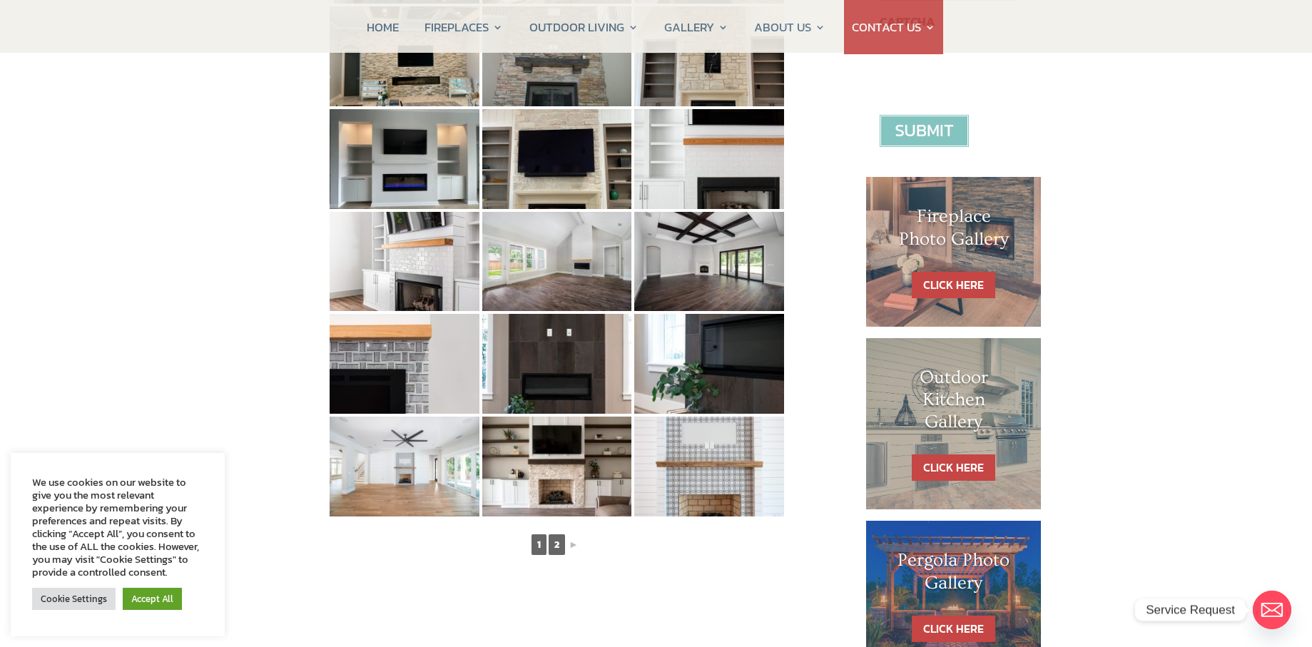
click at [560, 549] on link "2" at bounding box center [557, 545] width 16 height 21
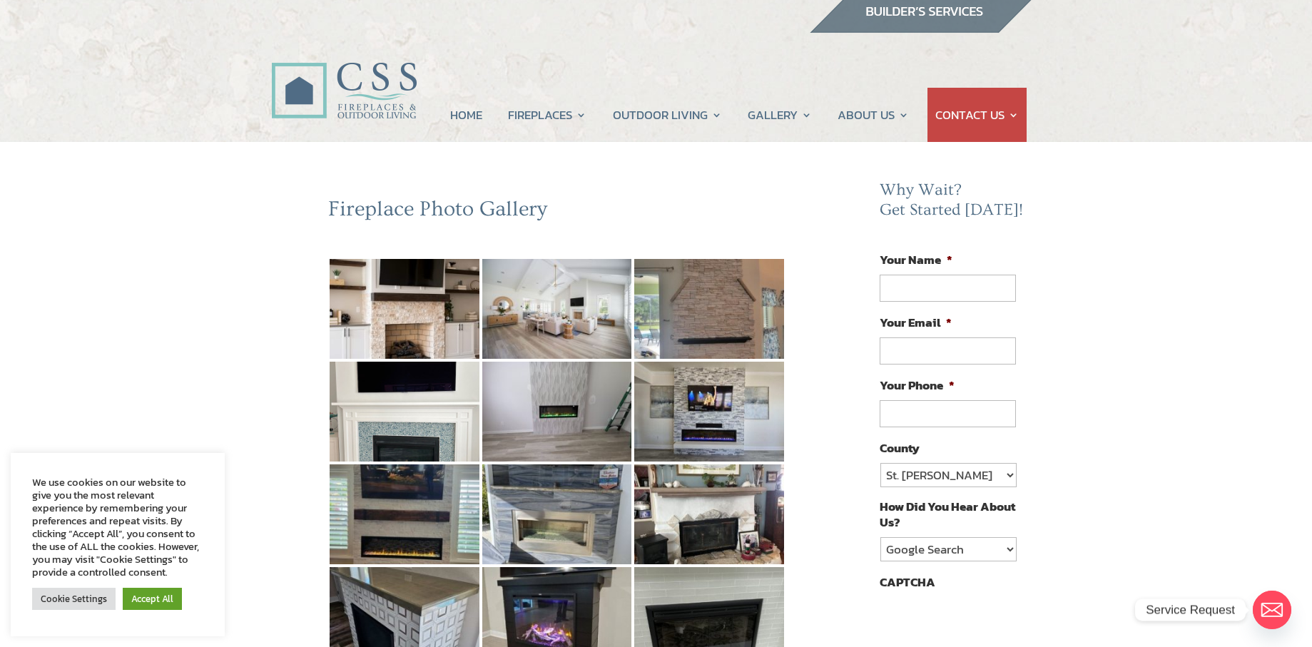
scroll to position [0, 0]
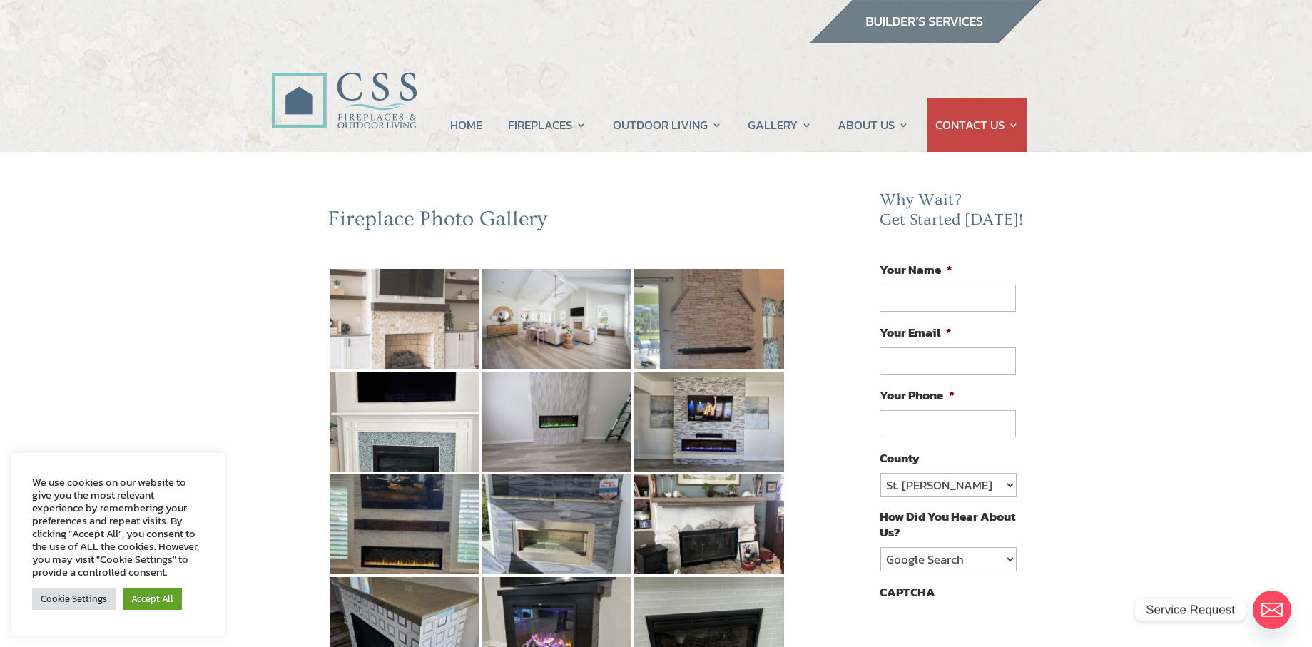
click at [413, 345] on img at bounding box center [405, 319] width 150 height 100
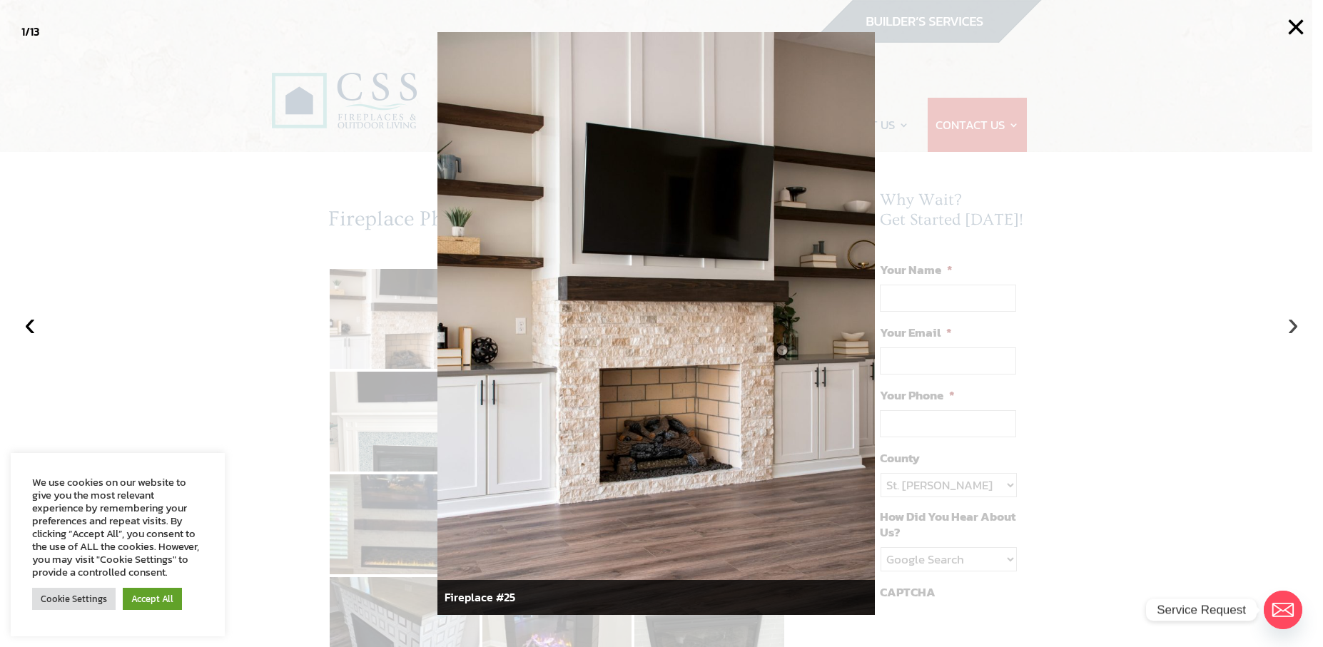
click at [1302, 321] on button "›" at bounding box center [1292, 323] width 31 height 31
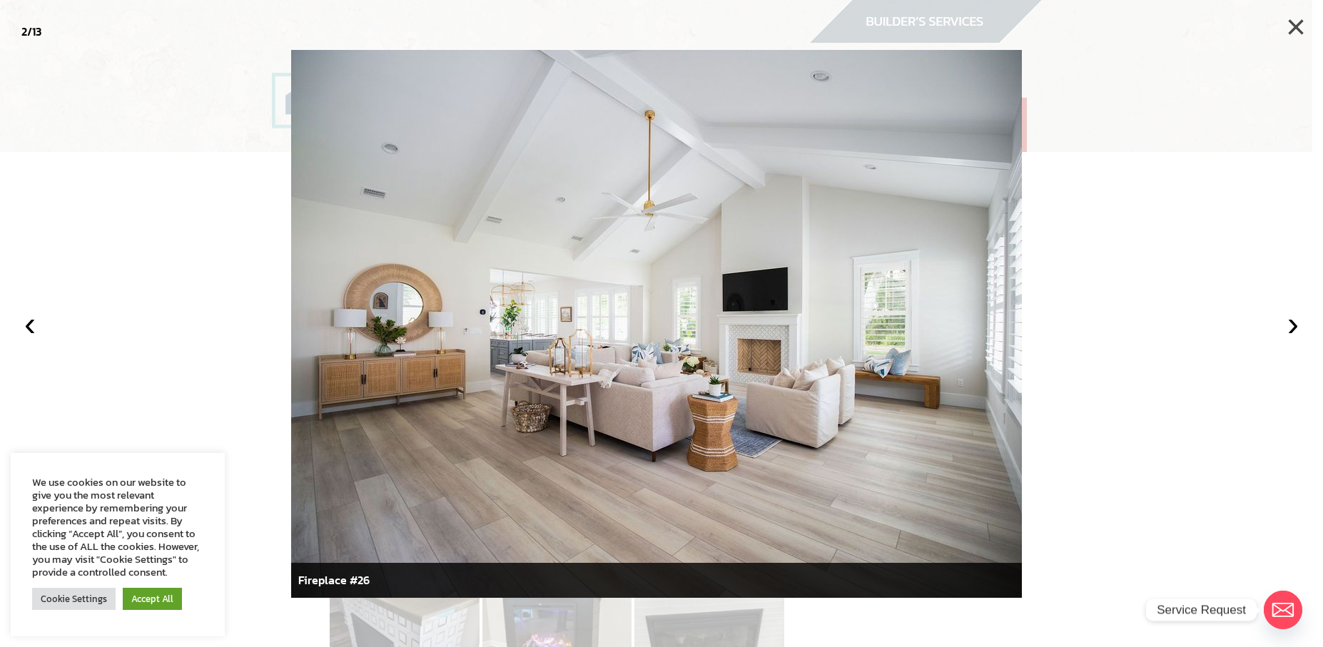
click at [1297, 25] on button "×" at bounding box center [1295, 26] width 31 height 31
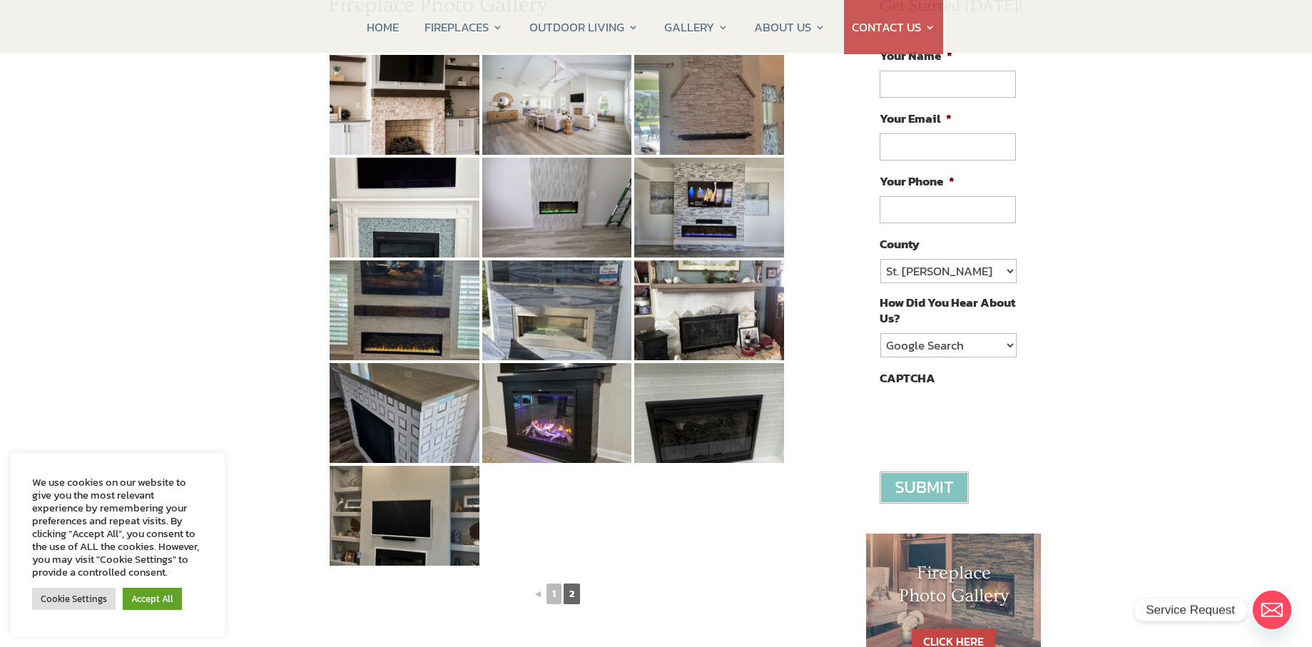
scroll to position [143, 0]
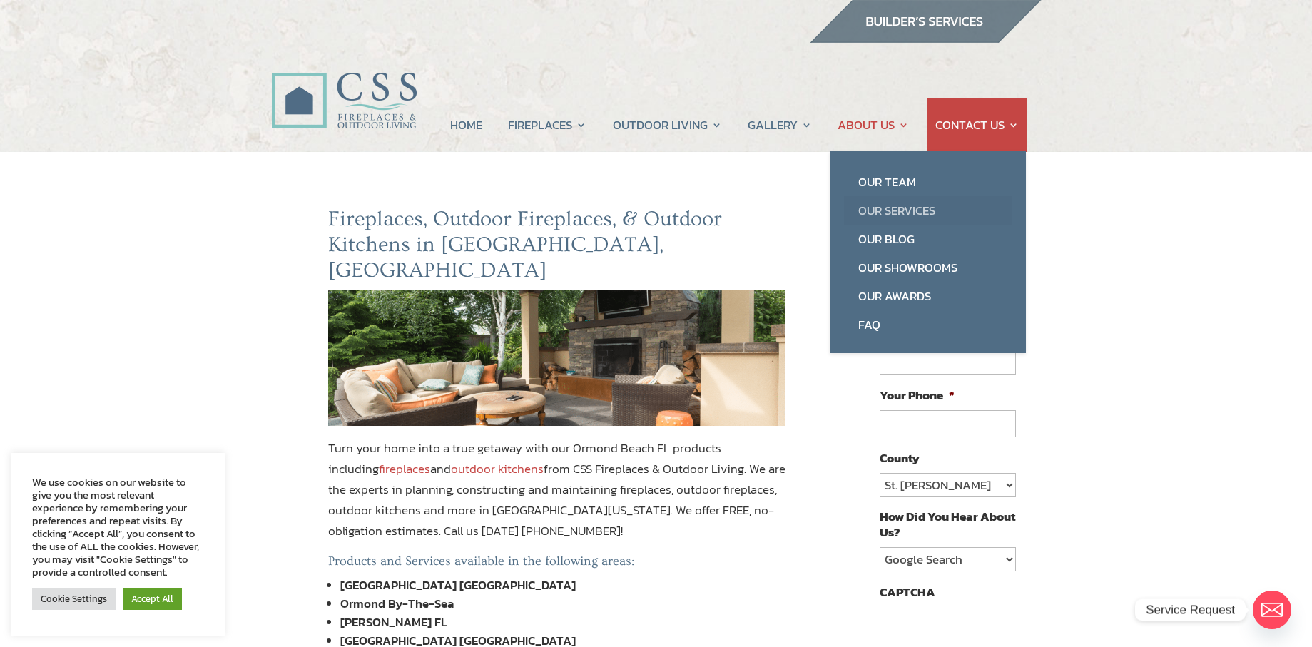
click at [885, 218] on link "Our Services" at bounding box center [928, 210] width 168 height 29
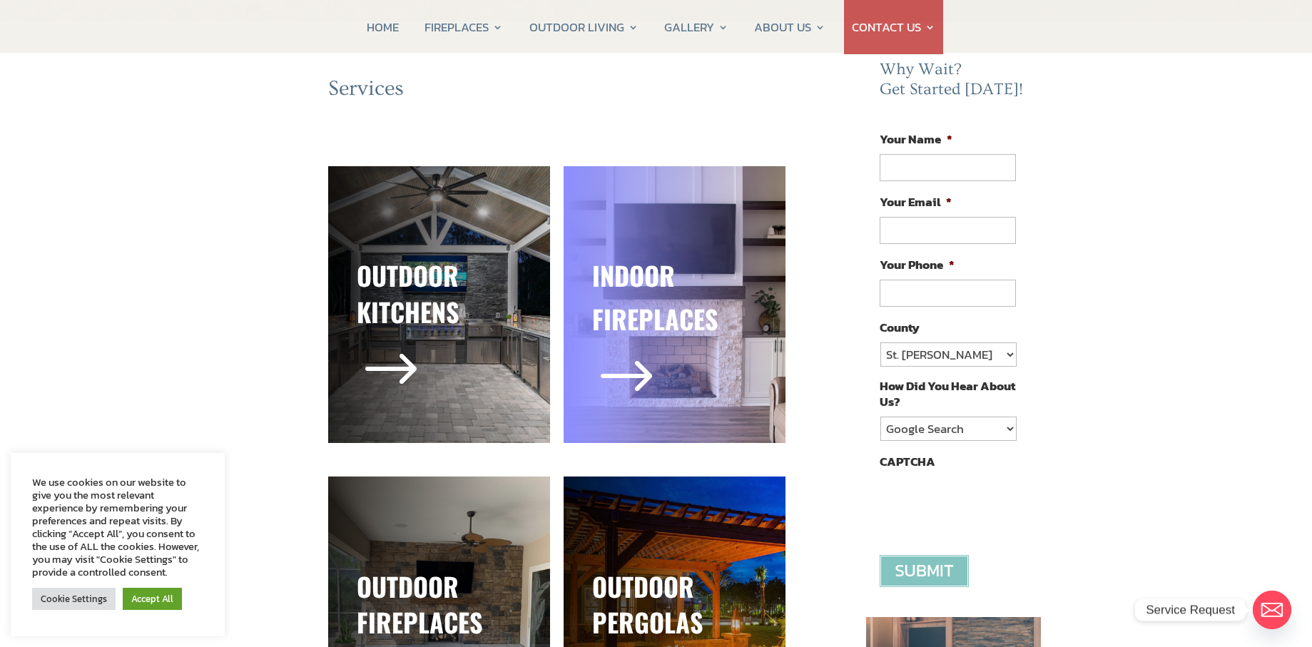
scroll to position [143, 0]
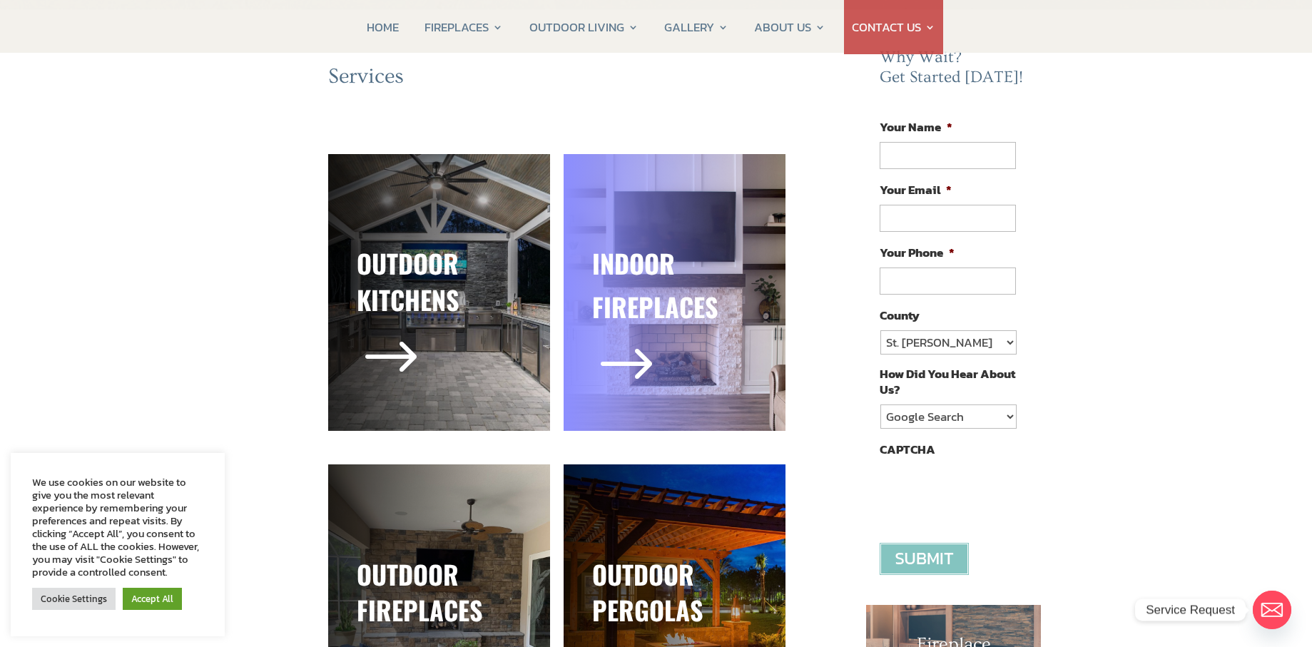
click at [628, 300] on h3 "fireplaces" at bounding box center [674, 310] width 165 height 43
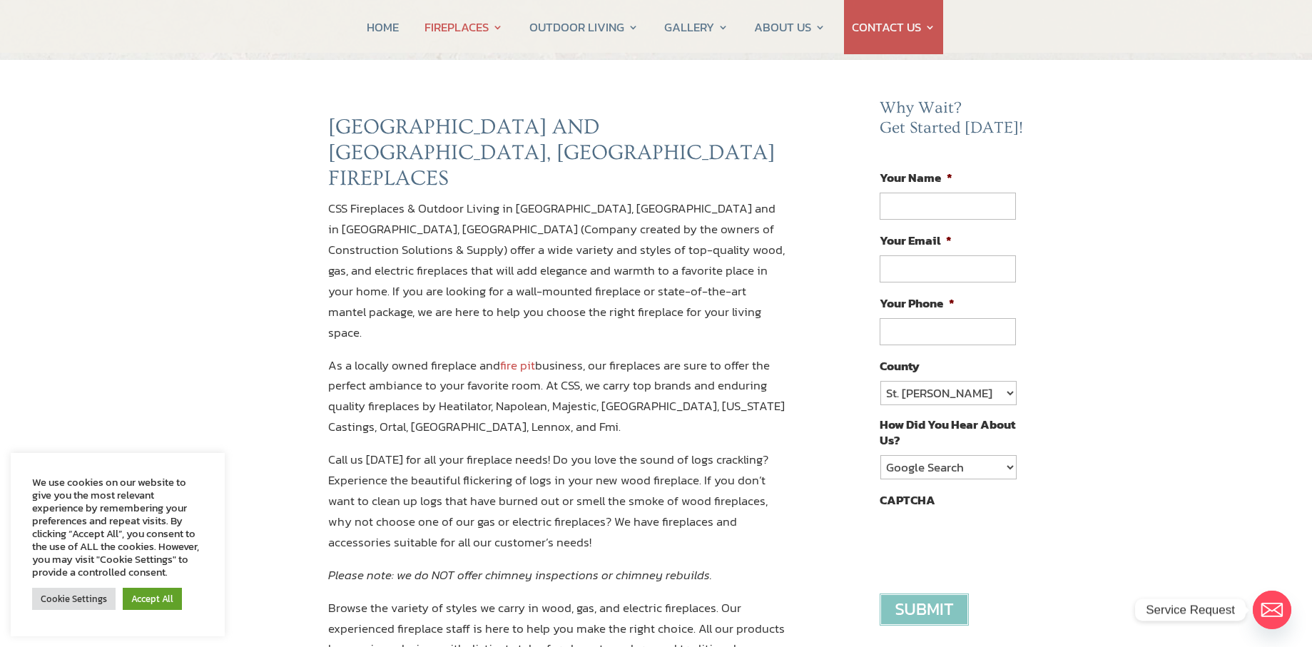
scroll to position [71, 0]
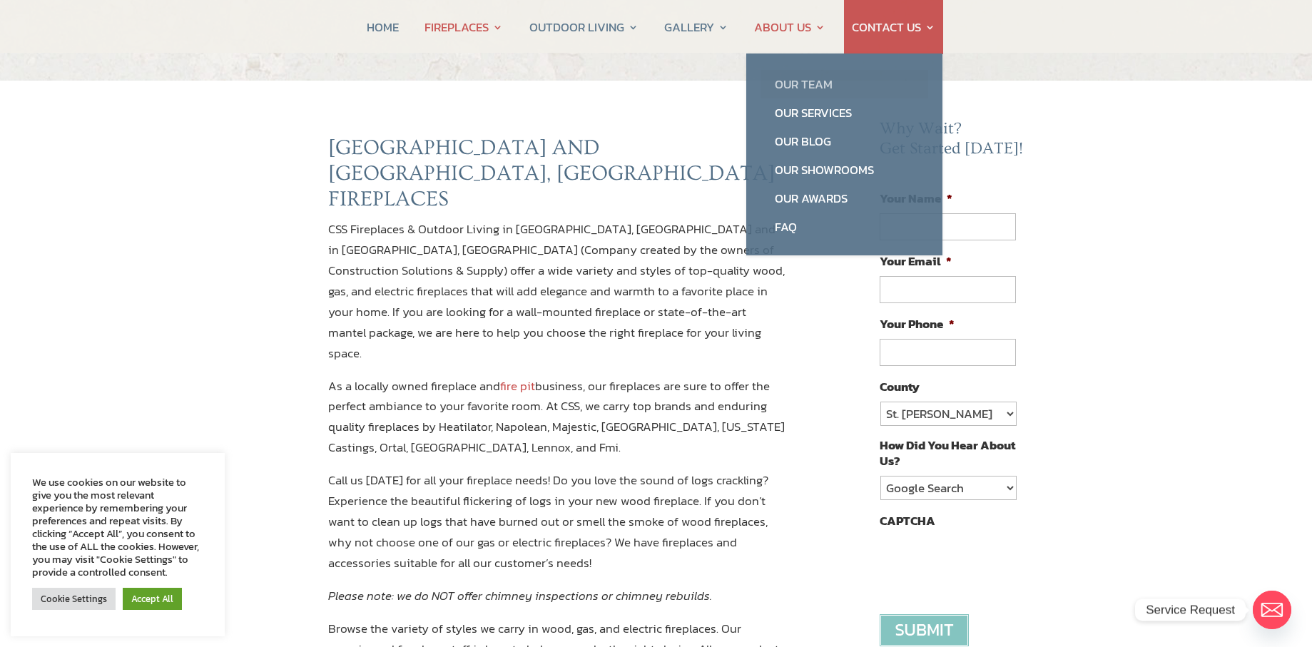
click at [799, 85] on link "Our Team" at bounding box center [845, 84] width 168 height 29
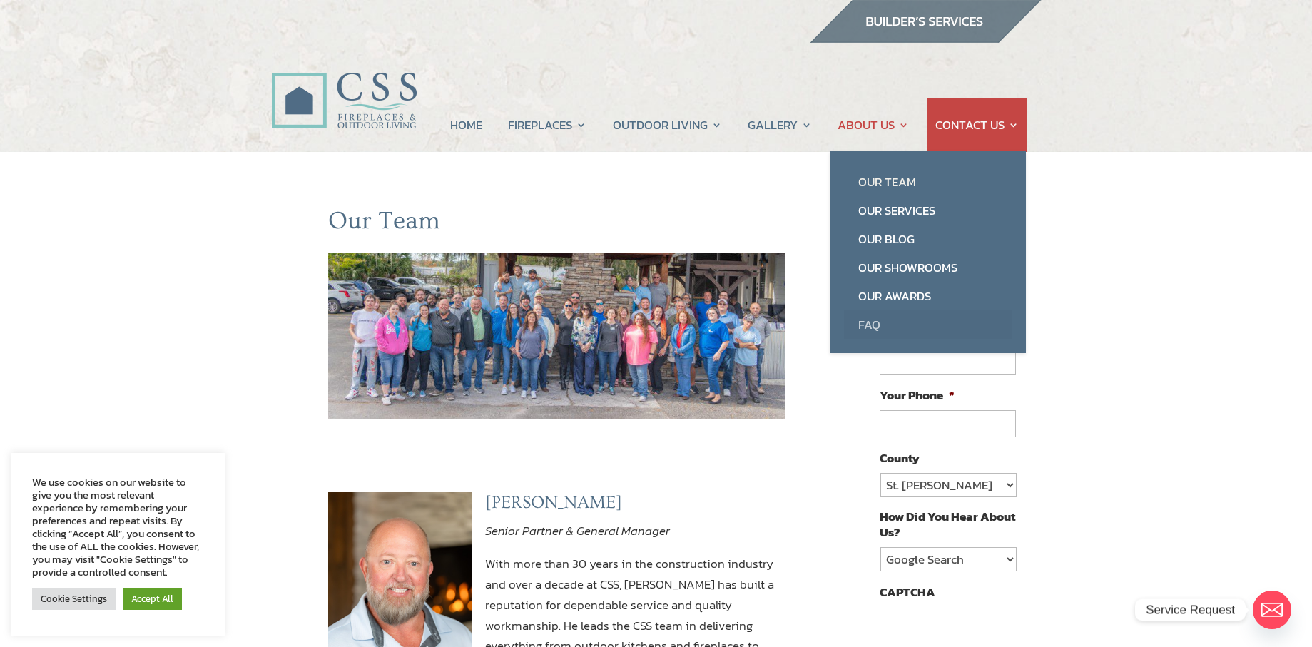
click at [863, 320] on link "FAQ" at bounding box center [928, 324] width 168 height 29
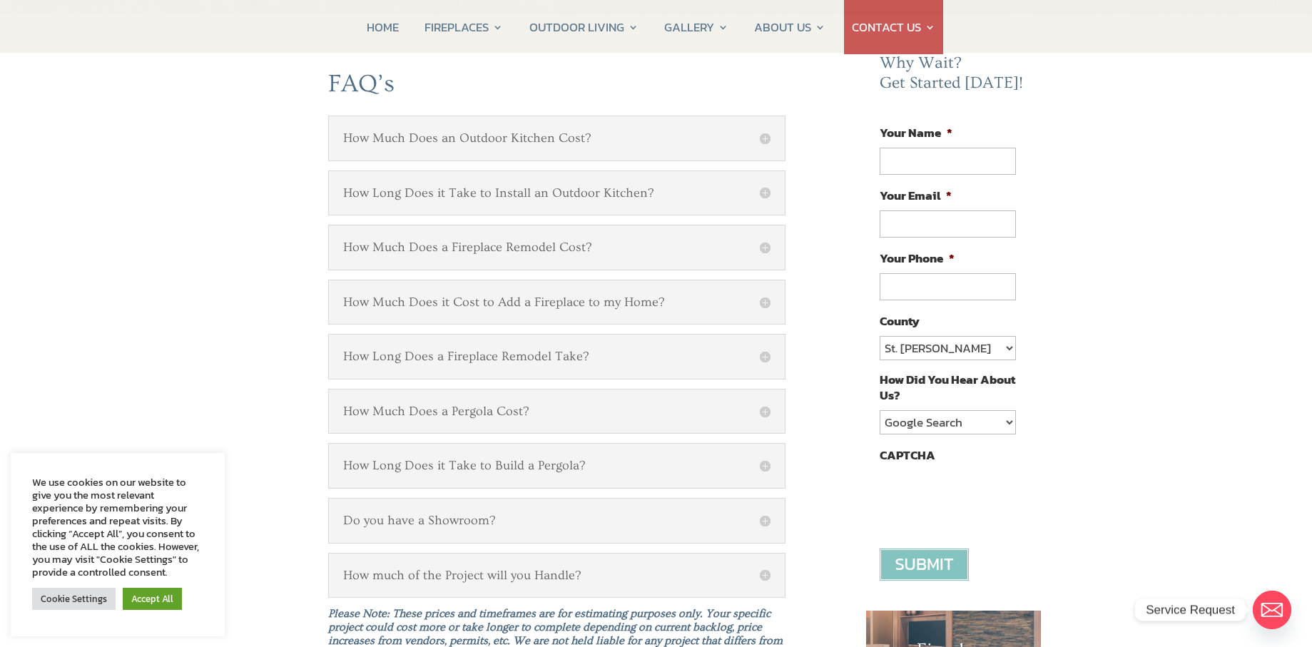
scroll to position [143, 0]
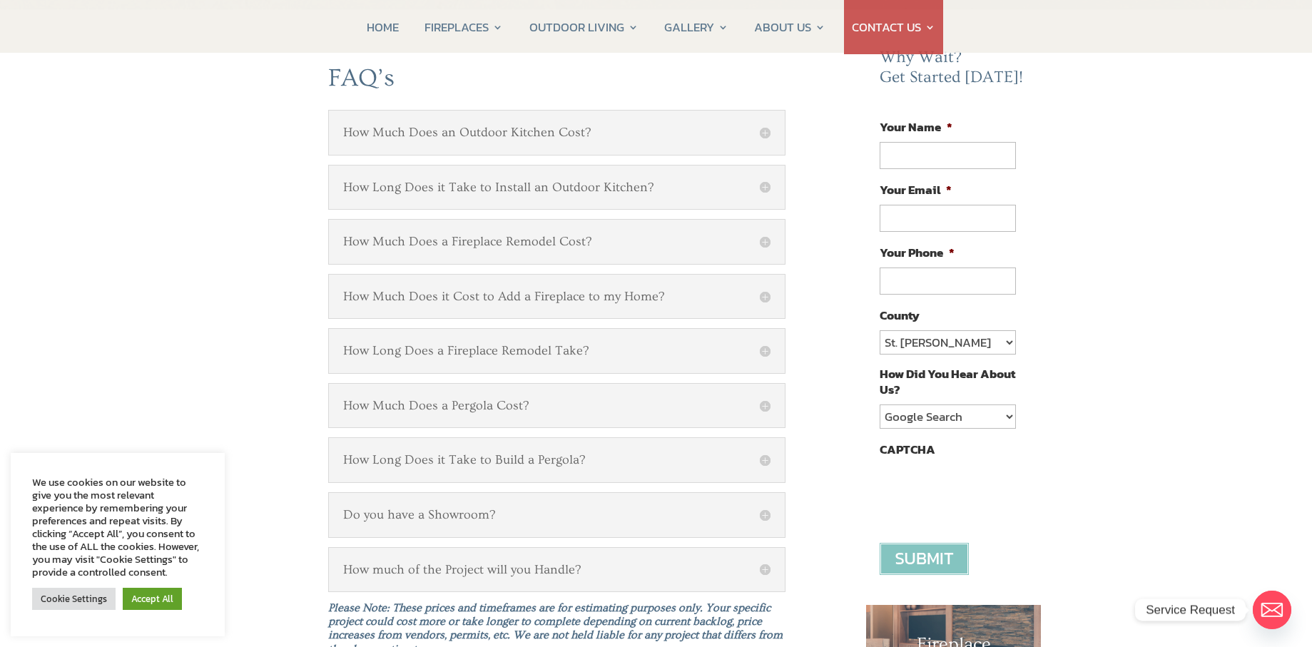
click at [502, 295] on h5 "How Much Does it Cost to Add a Fireplace to my Home?" at bounding box center [557, 297] width 428 height 16
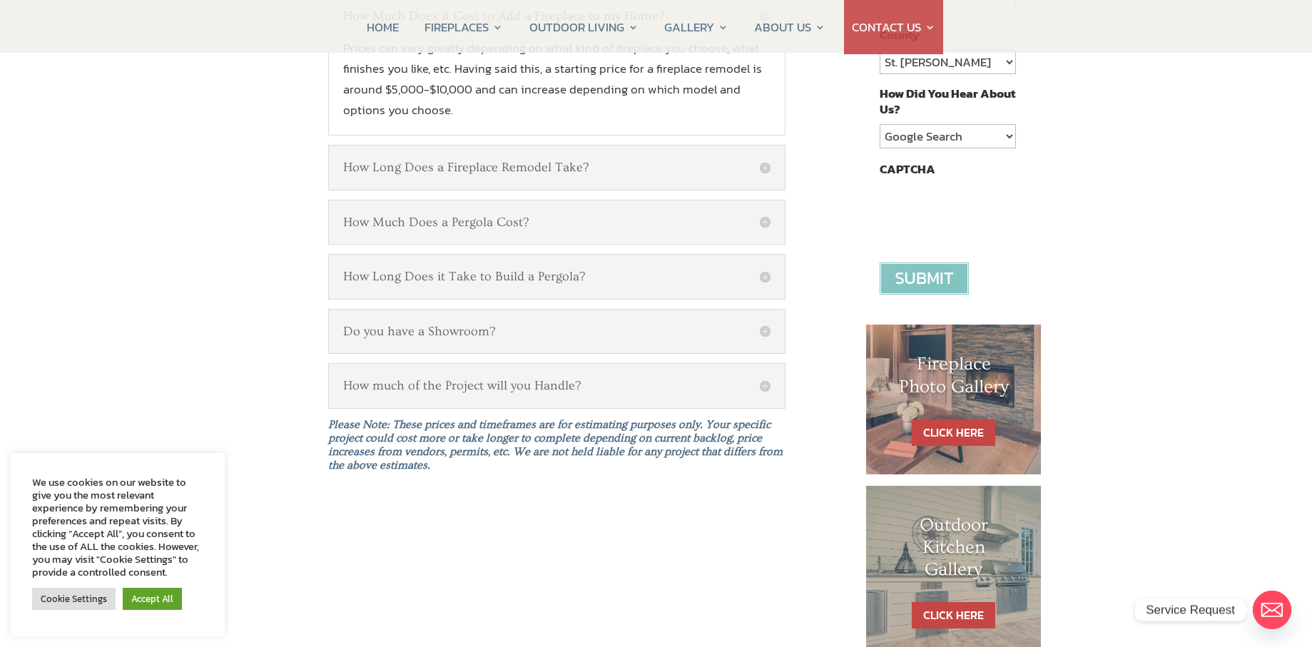
scroll to position [428, 0]
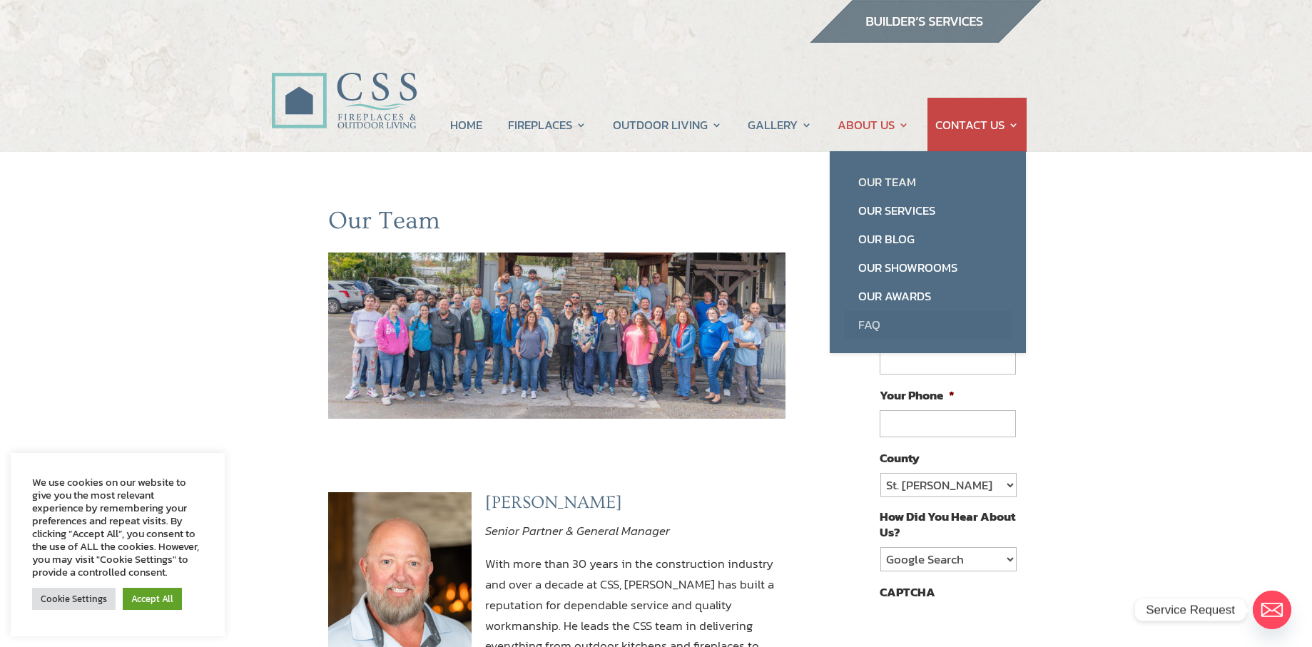
click at [872, 323] on link "FAQ" at bounding box center [928, 324] width 168 height 29
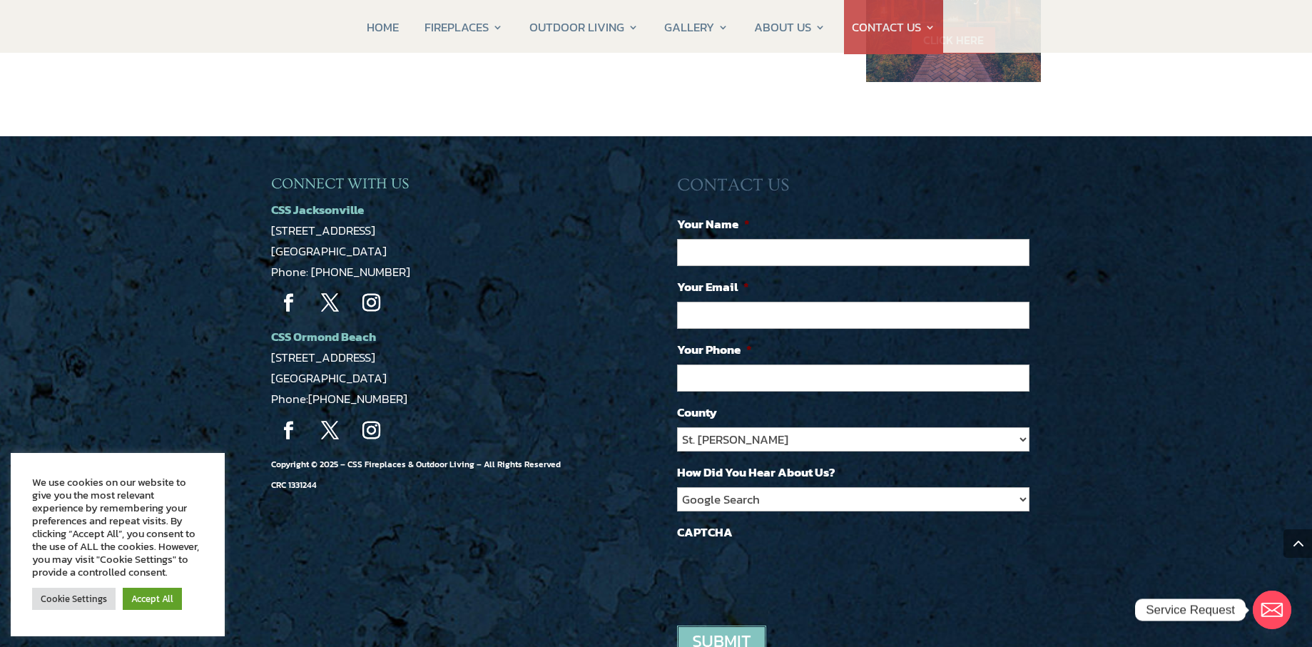
scroll to position [1213, 0]
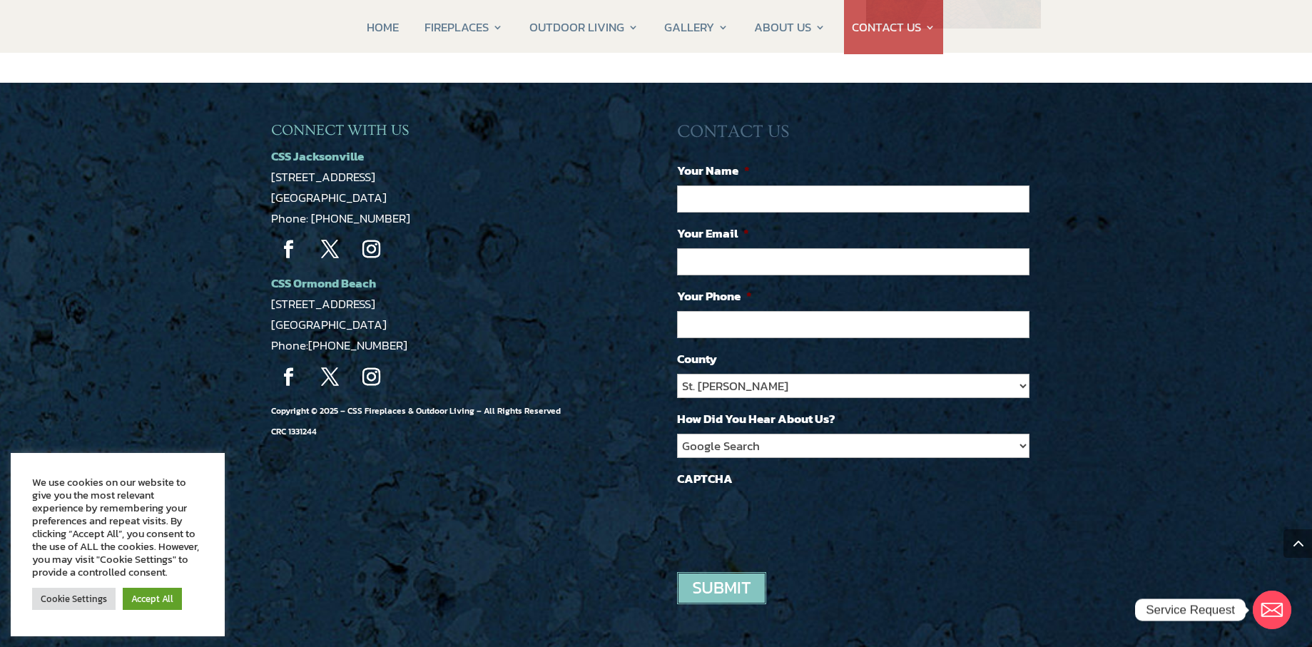
click at [323, 283] on strong "CSS Ormond Beach" at bounding box center [323, 283] width 105 height 19
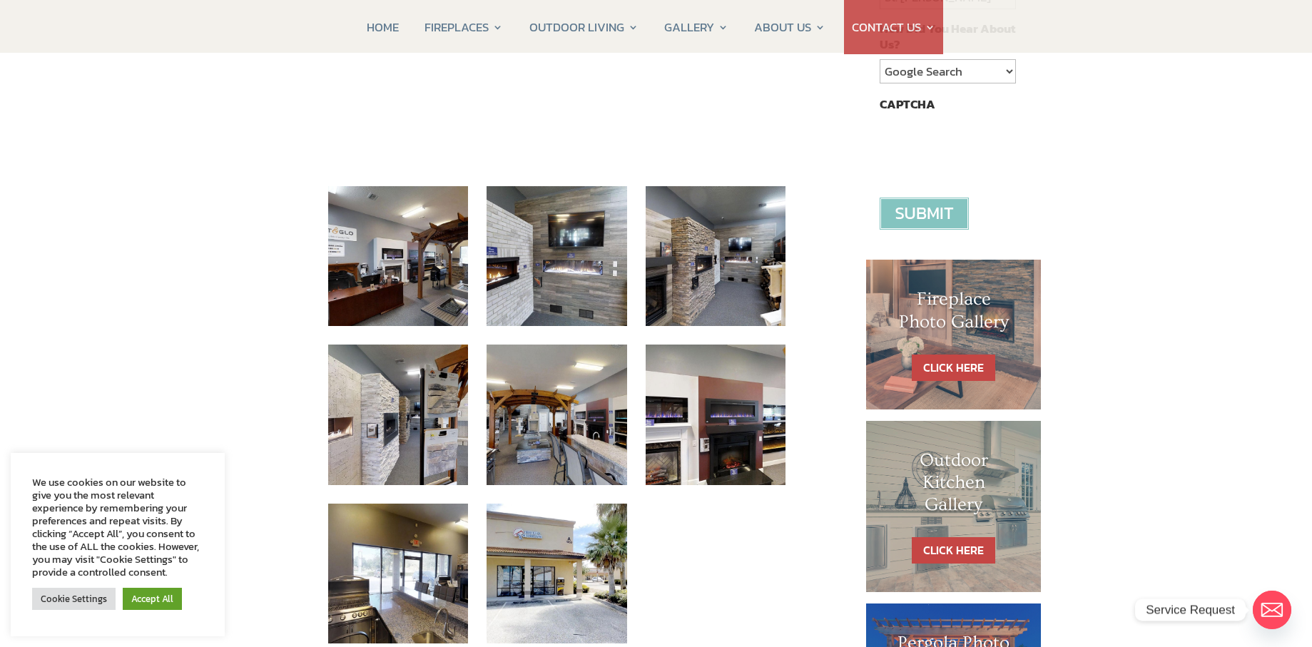
scroll to position [500, 0]
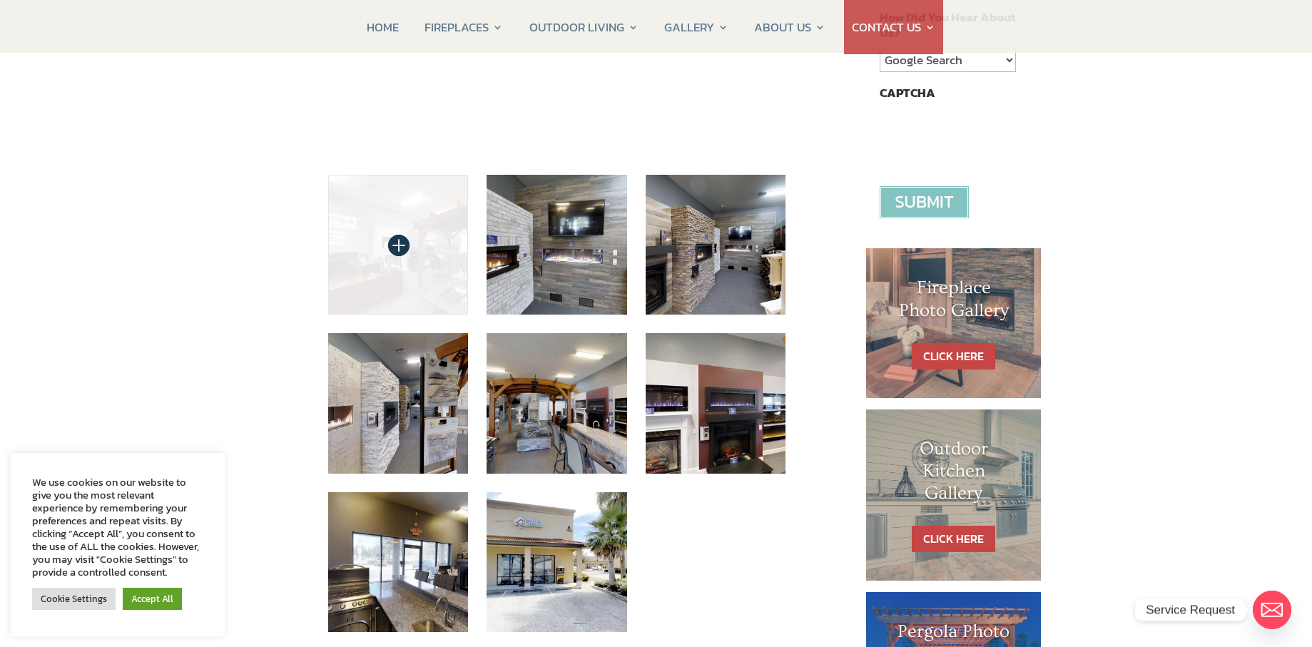
click at [405, 281] on img at bounding box center [398, 245] width 141 height 141
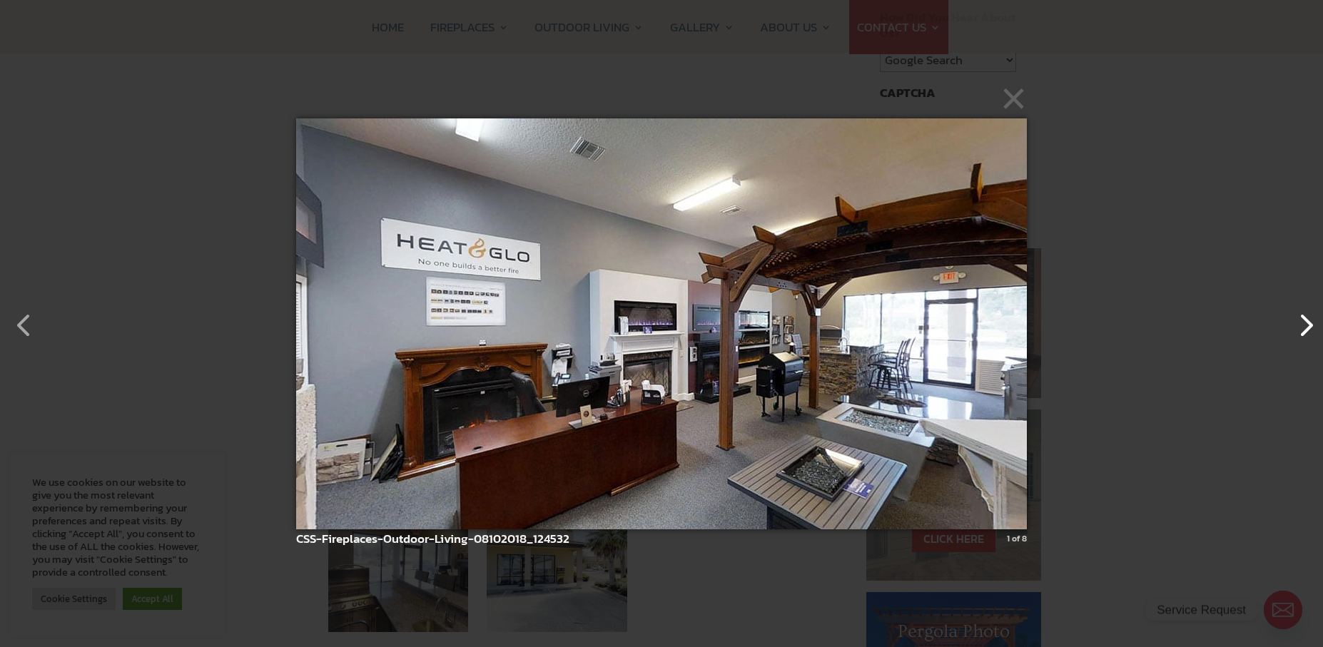
click at [1308, 330] on button "button" at bounding box center [1299, 318] width 34 height 34
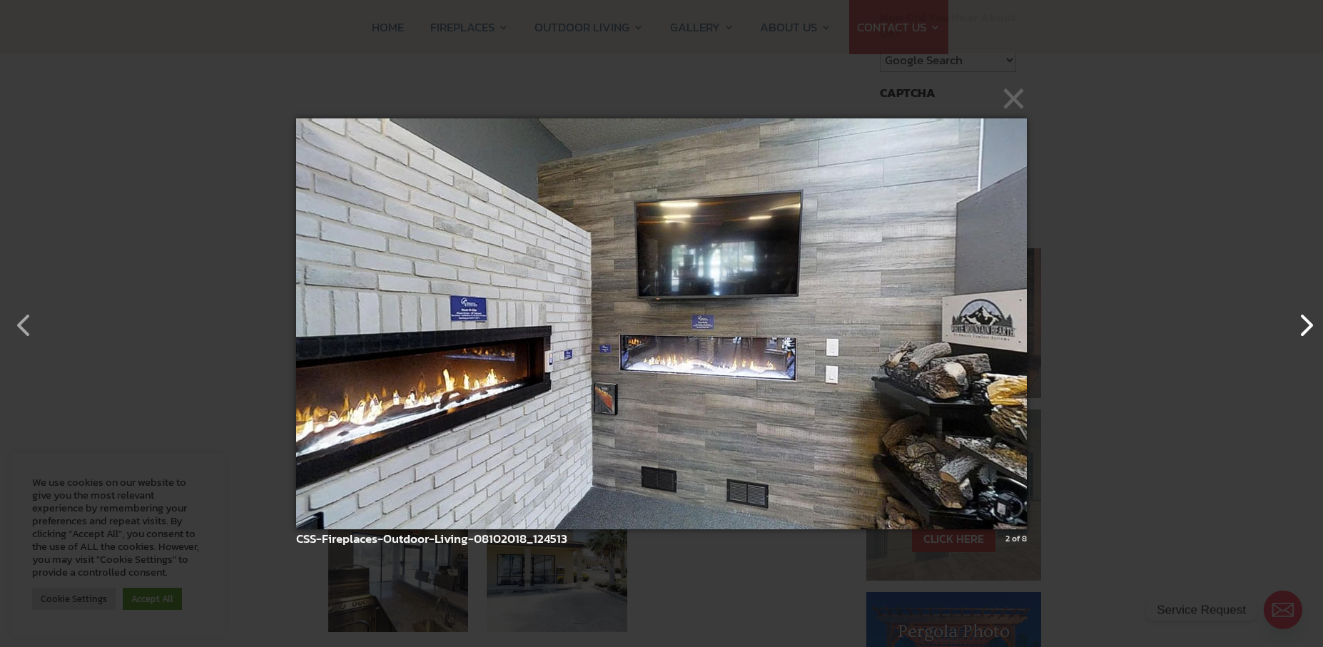
click at [1308, 330] on button "button" at bounding box center [1299, 318] width 34 height 34
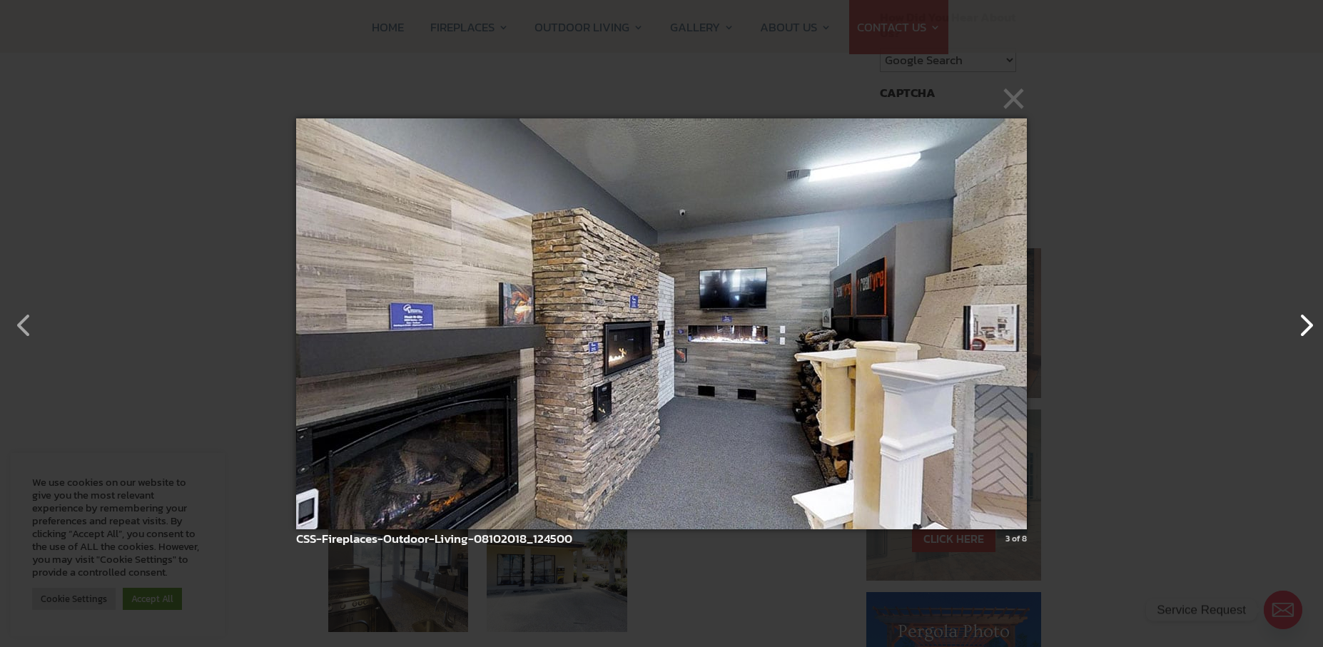
click at [1307, 330] on button "button" at bounding box center [1299, 318] width 34 height 34
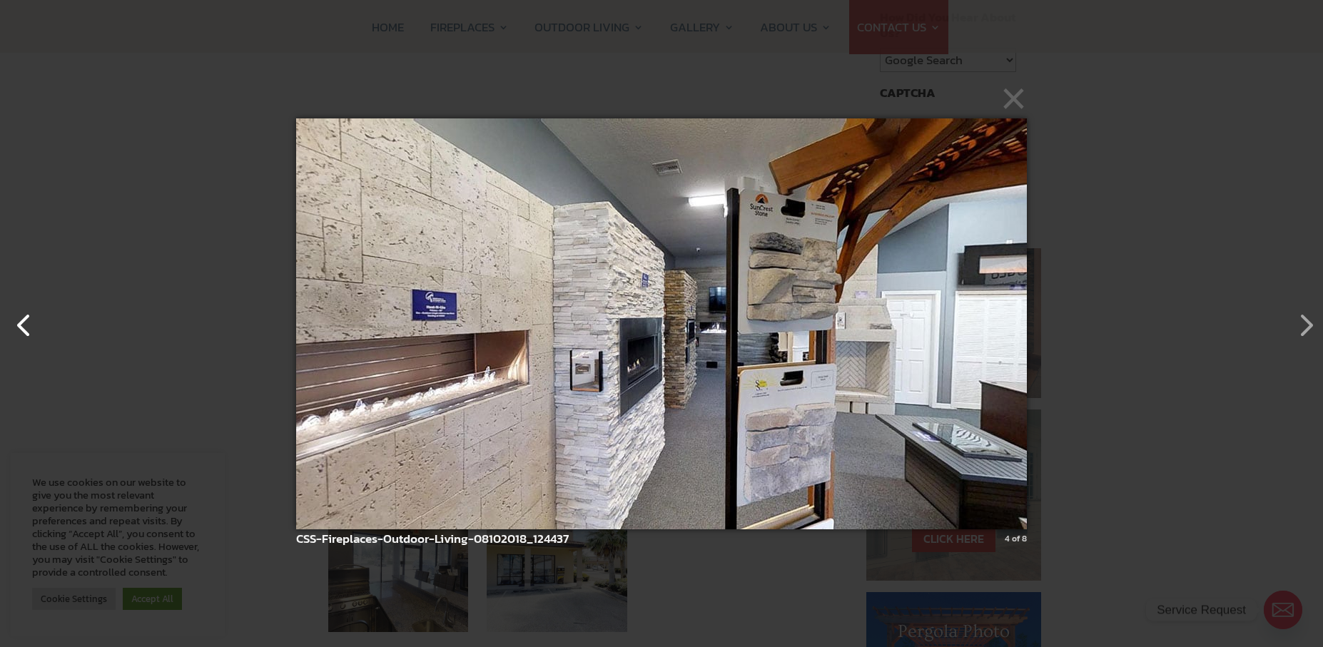
click at [26, 335] on button "button" at bounding box center [17, 318] width 34 height 34
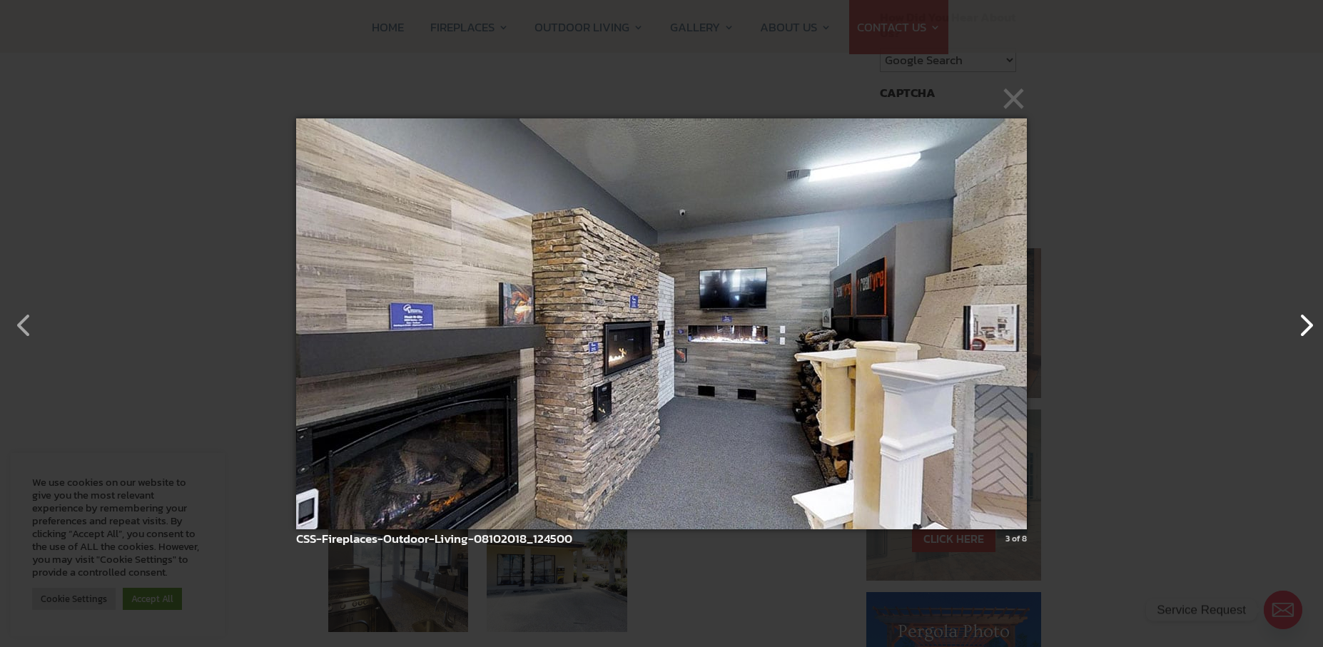
click at [1307, 330] on button "button" at bounding box center [1299, 318] width 34 height 34
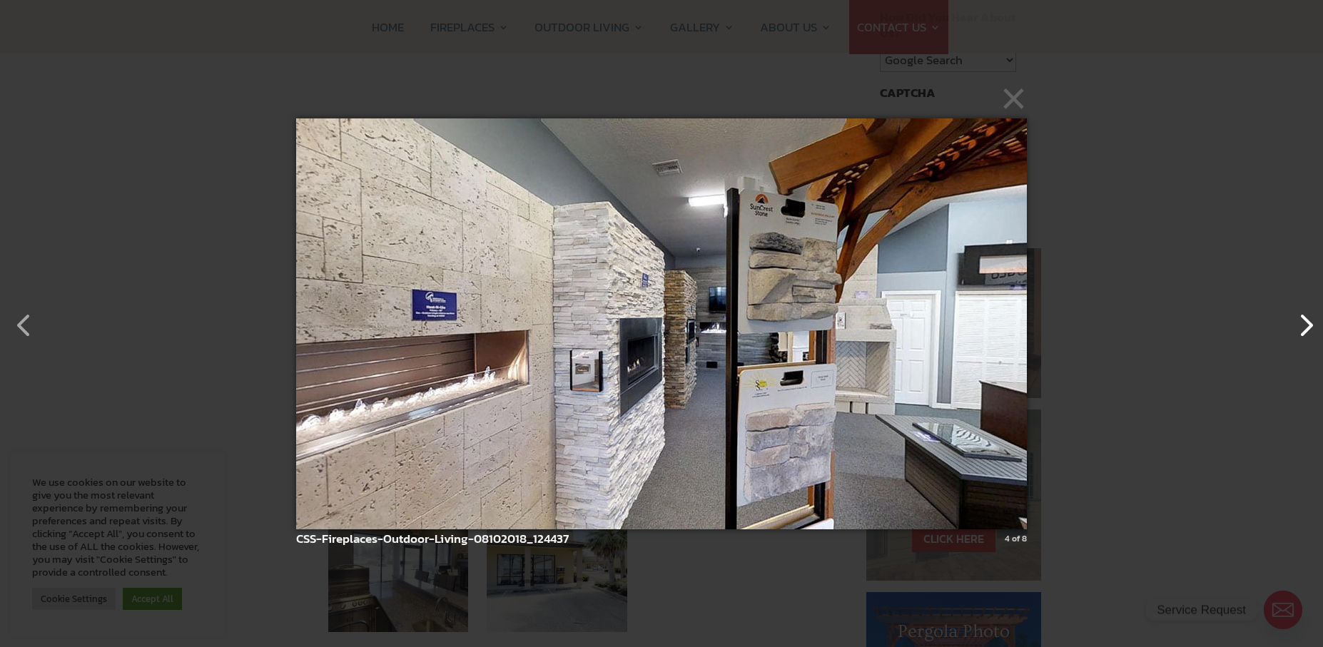
click at [1307, 330] on button "button" at bounding box center [1299, 318] width 34 height 34
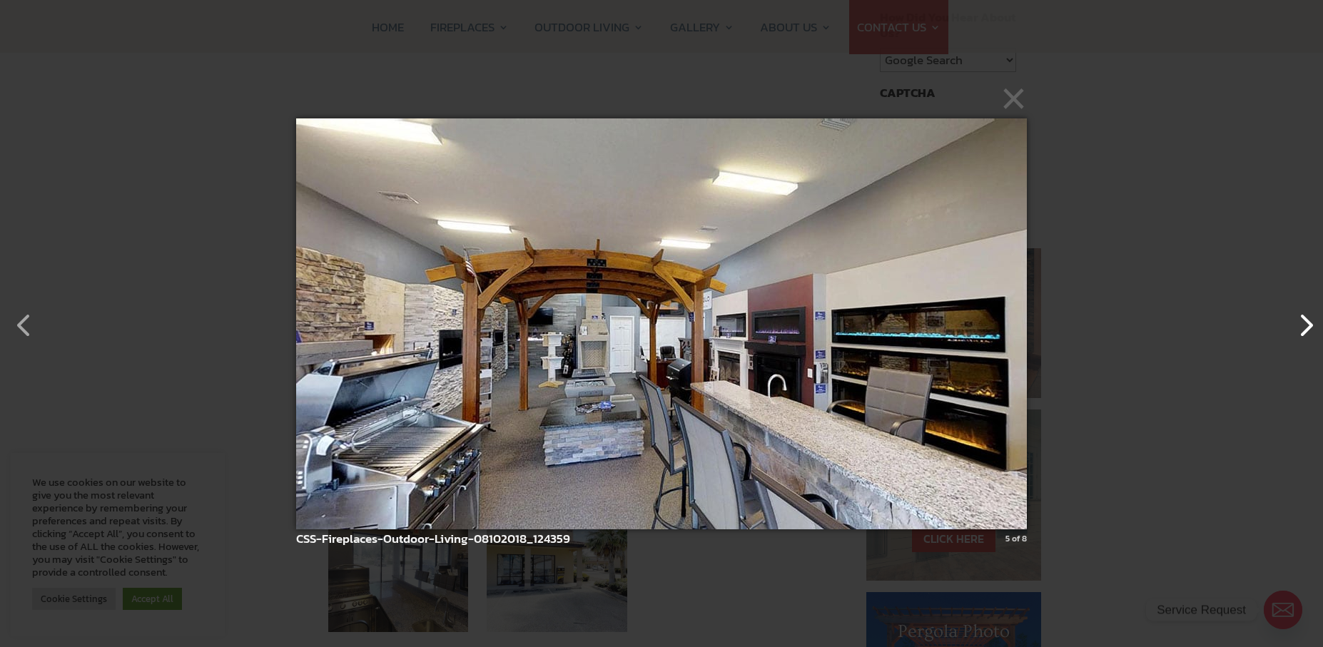
click at [1307, 330] on button "button" at bounding box center [1299, 318] width 34 height 34
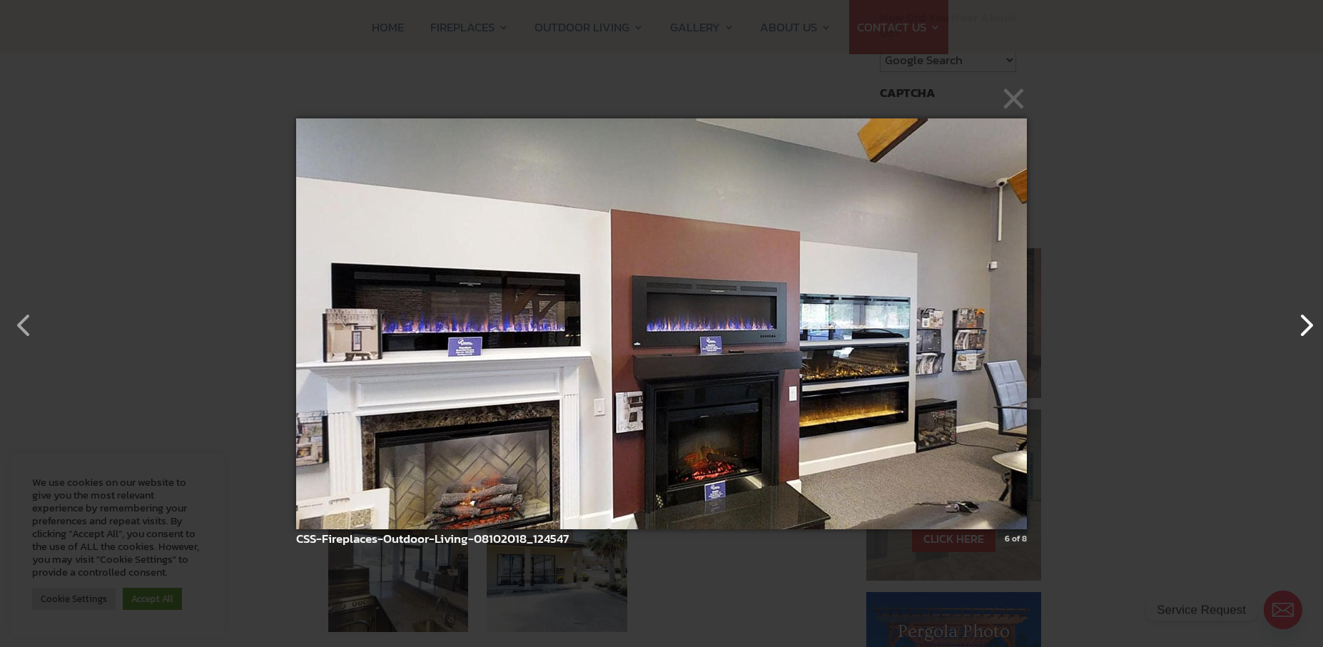
click at [1307, 330] on button "button" at bounding box center [1299, 318] width 34 height 34
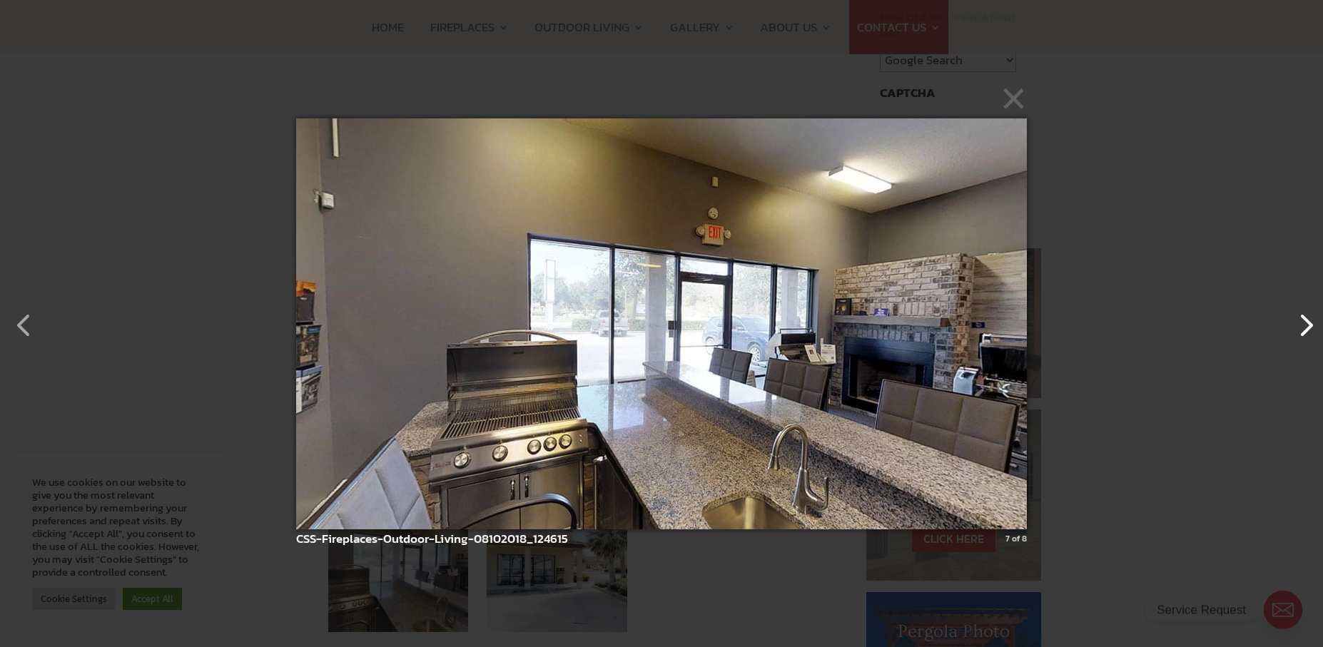
click at [1307, 330] on button "button" at bounding box center [1299, 318] width 34 height 34
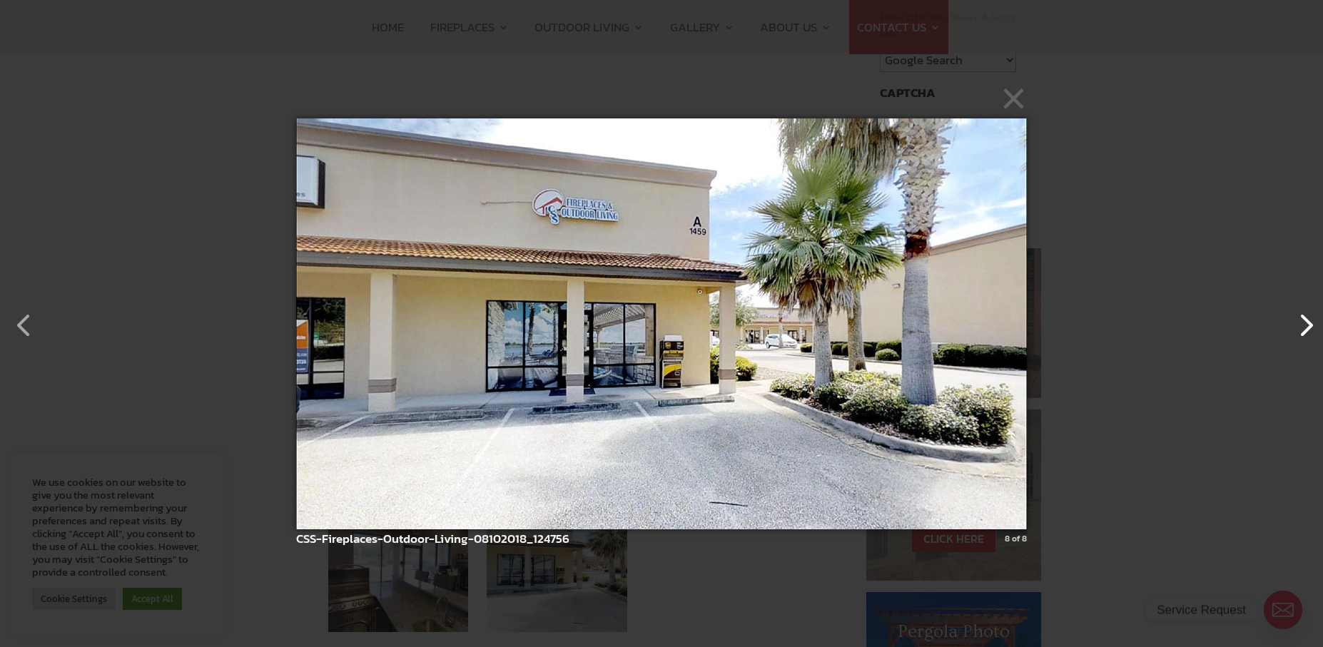
click at [1305, 323] on button "button" at bounding box center [1299, 318] width 34 height 34
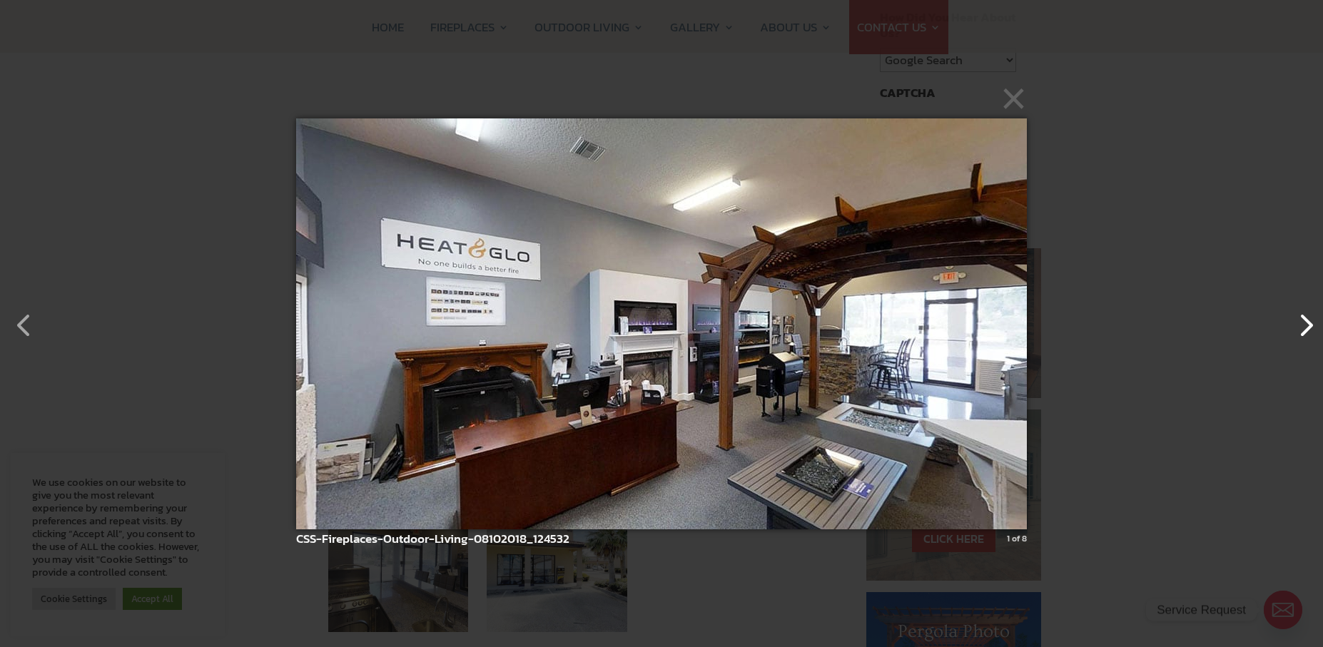
click at [1302, 329] on button "button" at bounding box center [1299, 318] width 34 height 34
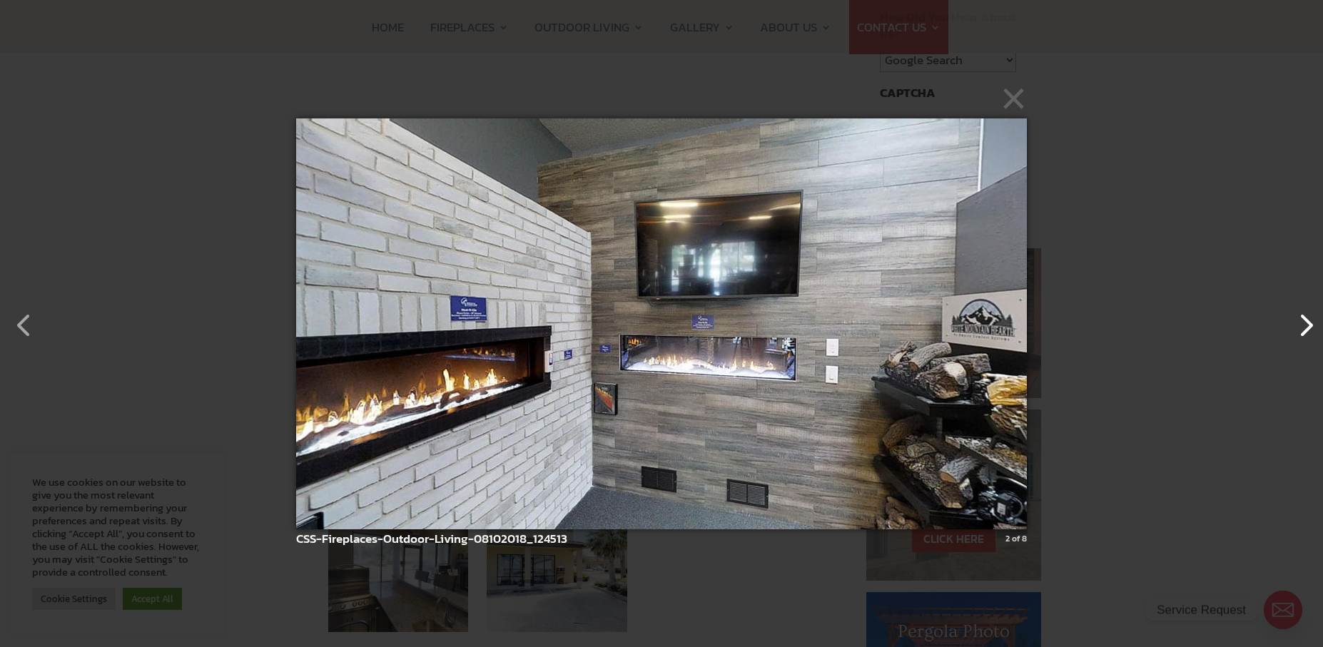
click at [1302, 329] on button "button" at bounding box center [1299, 318] width 34 height 34
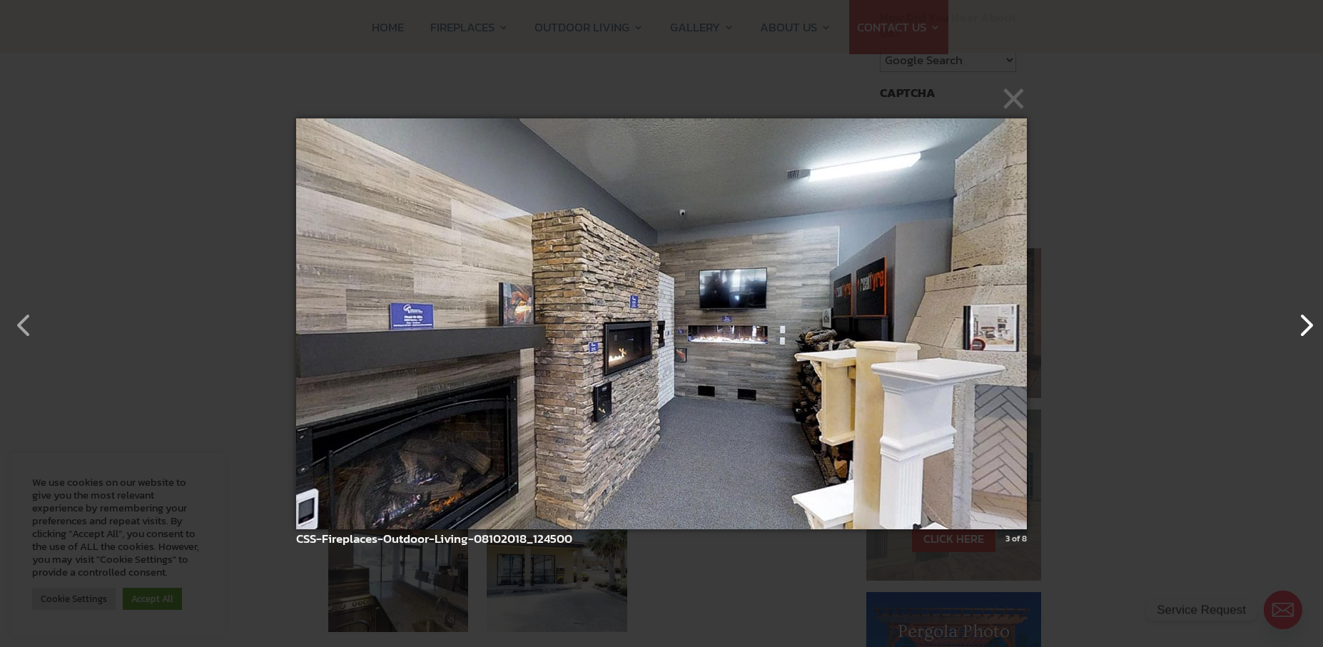
click at [1302, 329] on button "button" at bounding box center [1299, 318] width 34 height 34
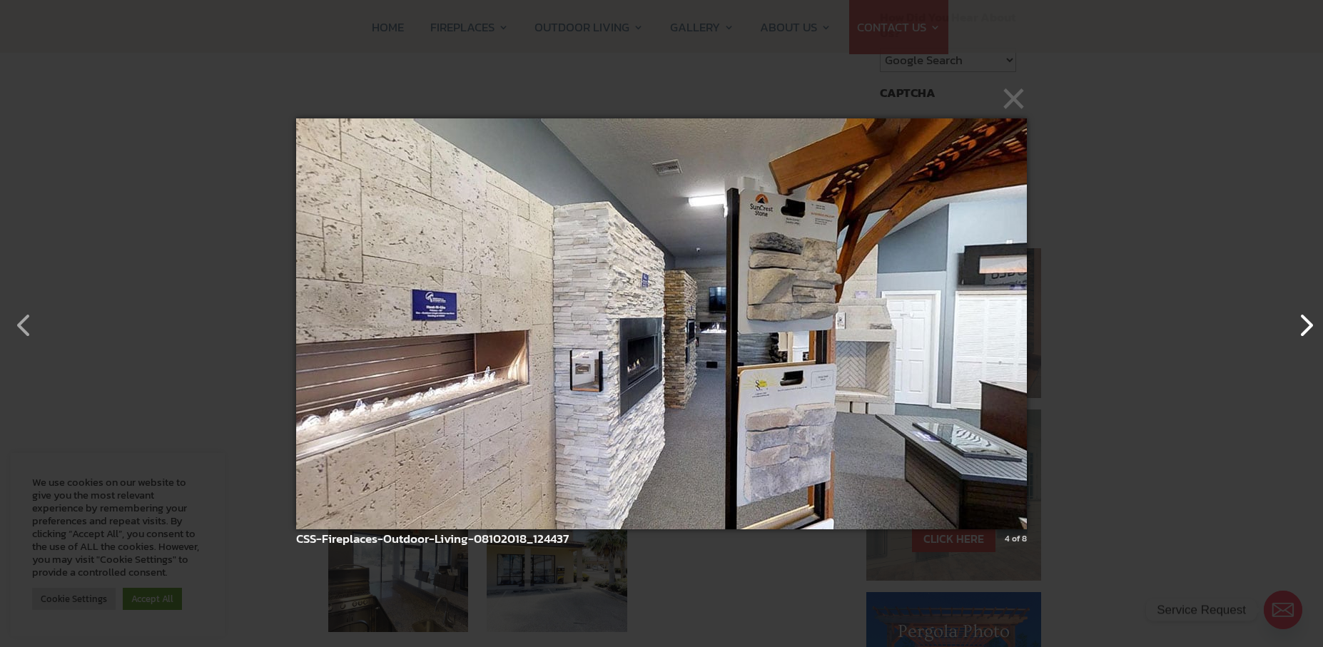
click at [1302, 326] on button "button" at bounding box center [1299, 318] width 34 height 34
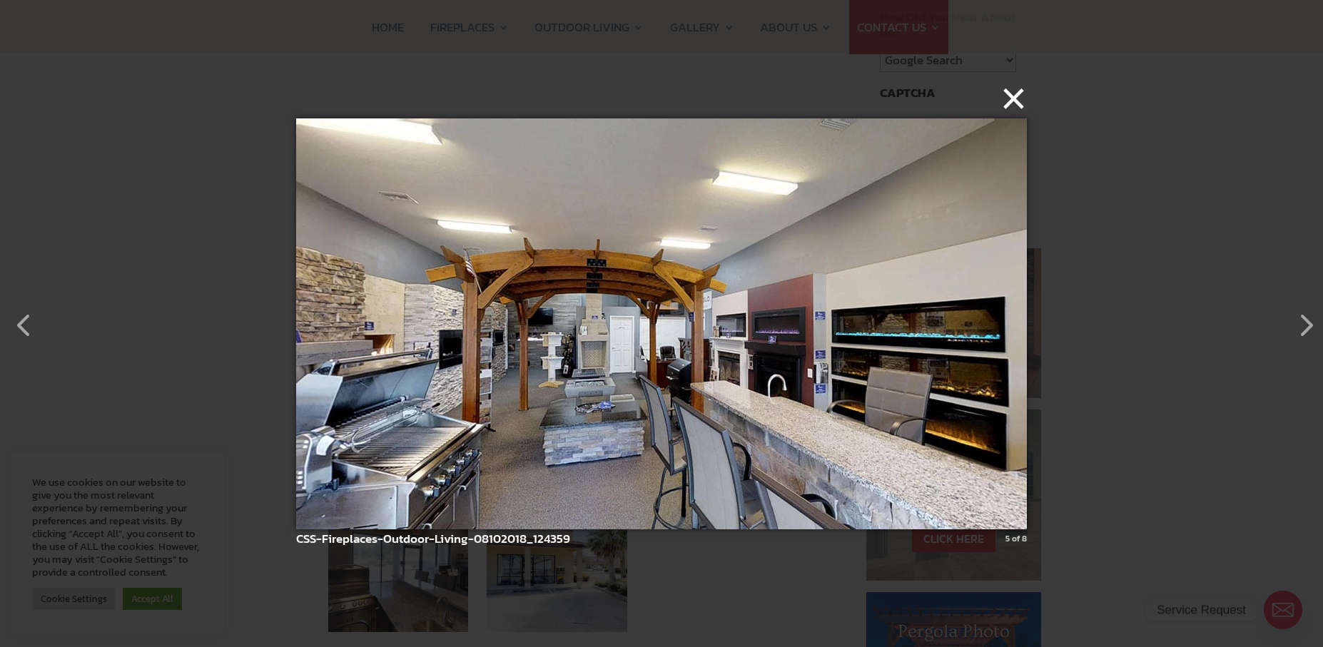
click at [1014, 101] on button "×" at bounding box center [665, 98] width 731 height 31
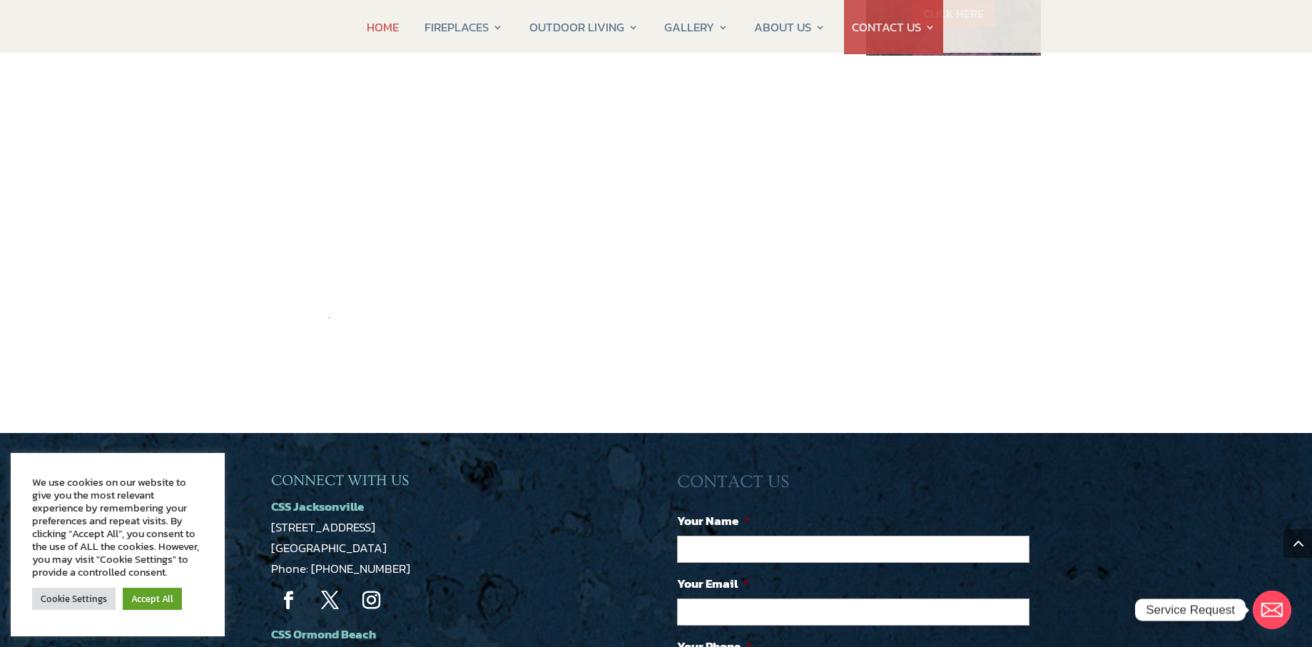
scroll to position [928, 0]
